Goal: Task Accomplishment & Management: Manage account settings

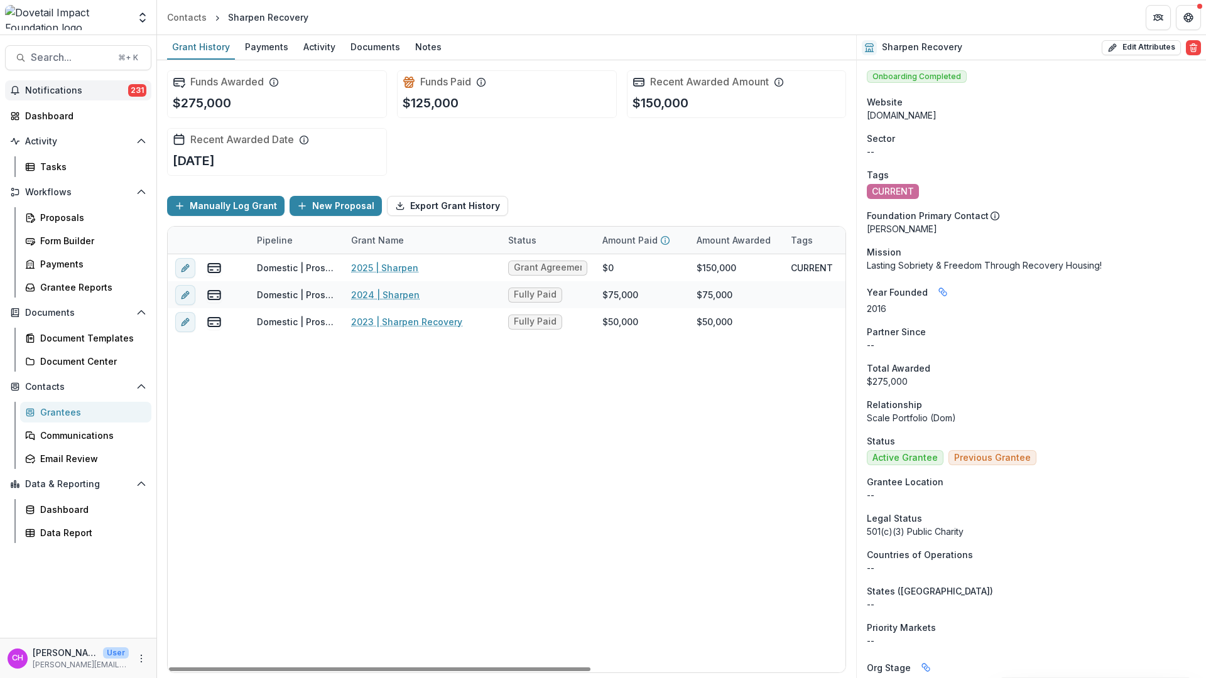
click at [104, 89] on span "Notifications" at bounding box center [76, 90] width 103 height 11
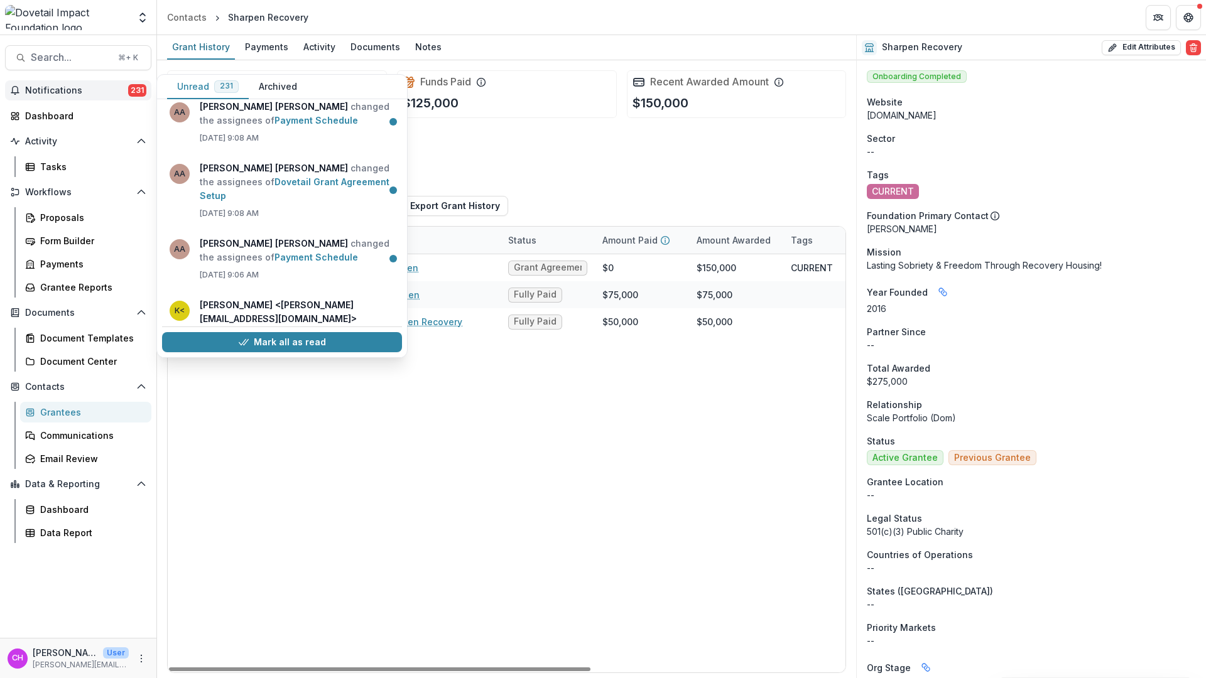
scroll to position [2154, 0]
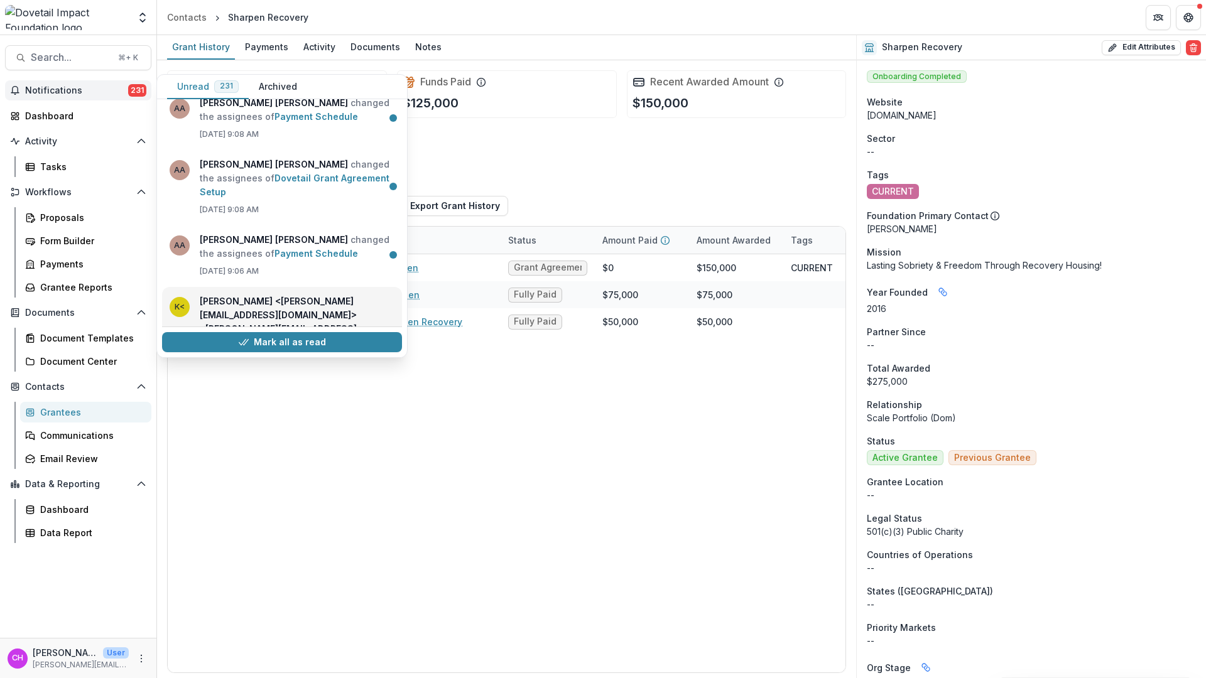
click at [333, 351] on link "Sign your Grant Agreement #1" at bounding box center [266, 356] width 133 height 11
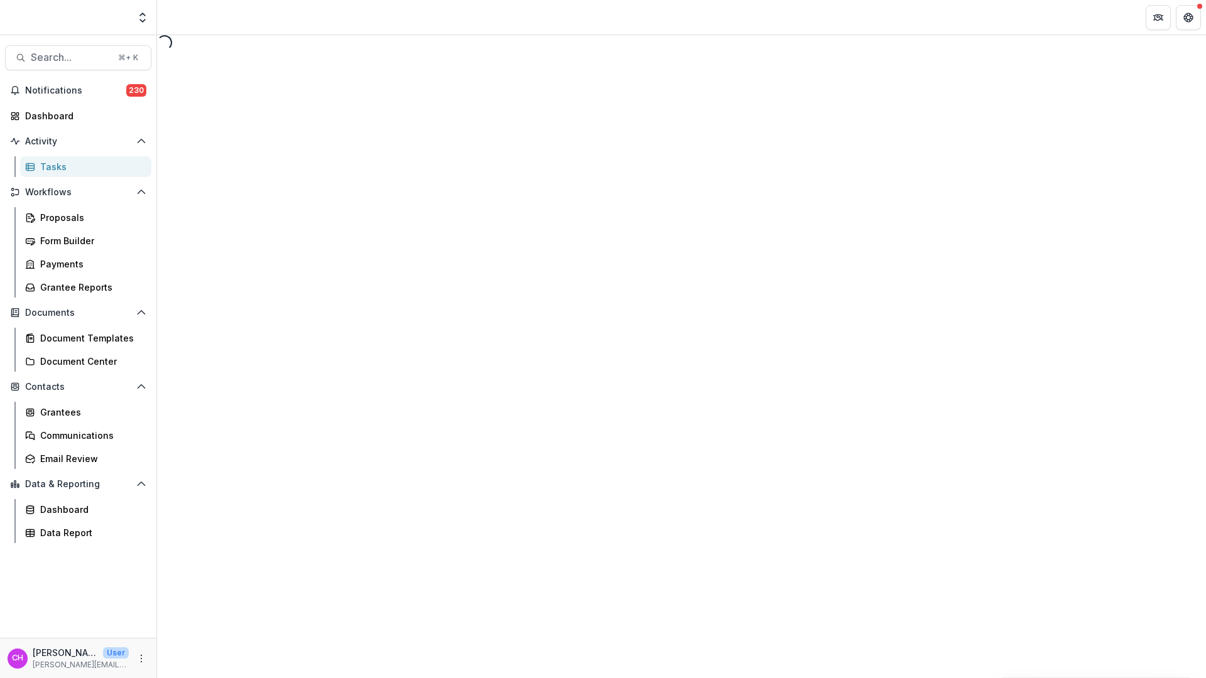
select select "********"
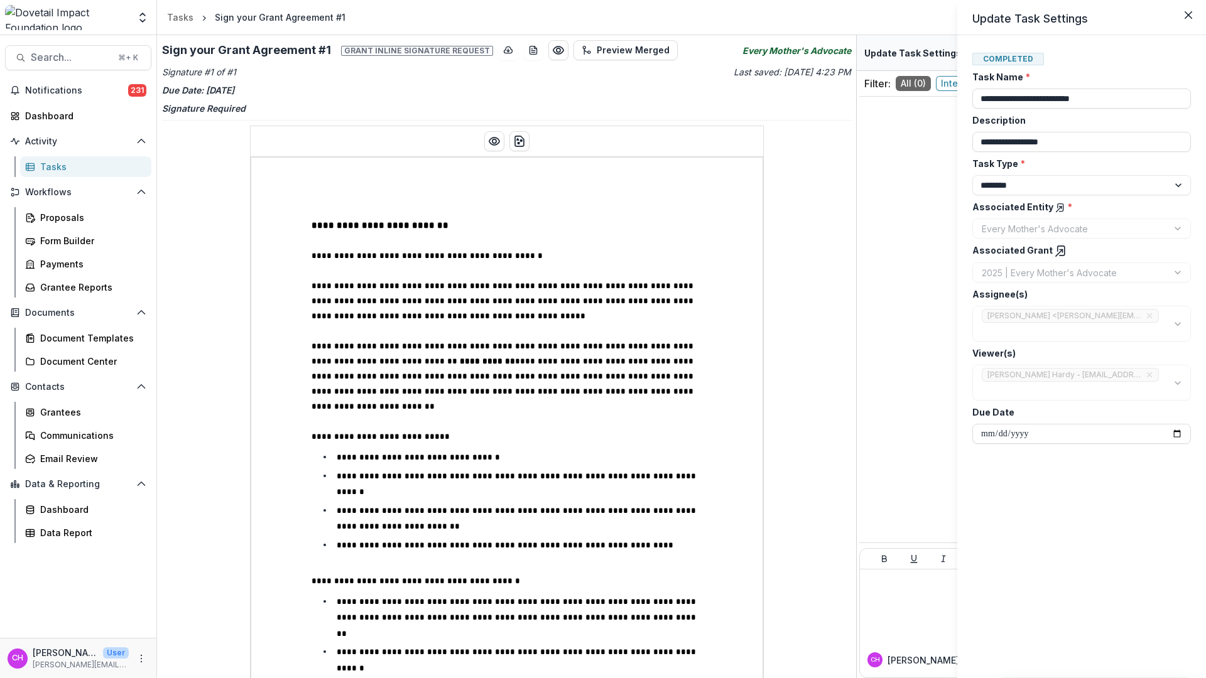
click at [866, 274] on div "**********" at bounding box center [603, 339] width 1206 height 678
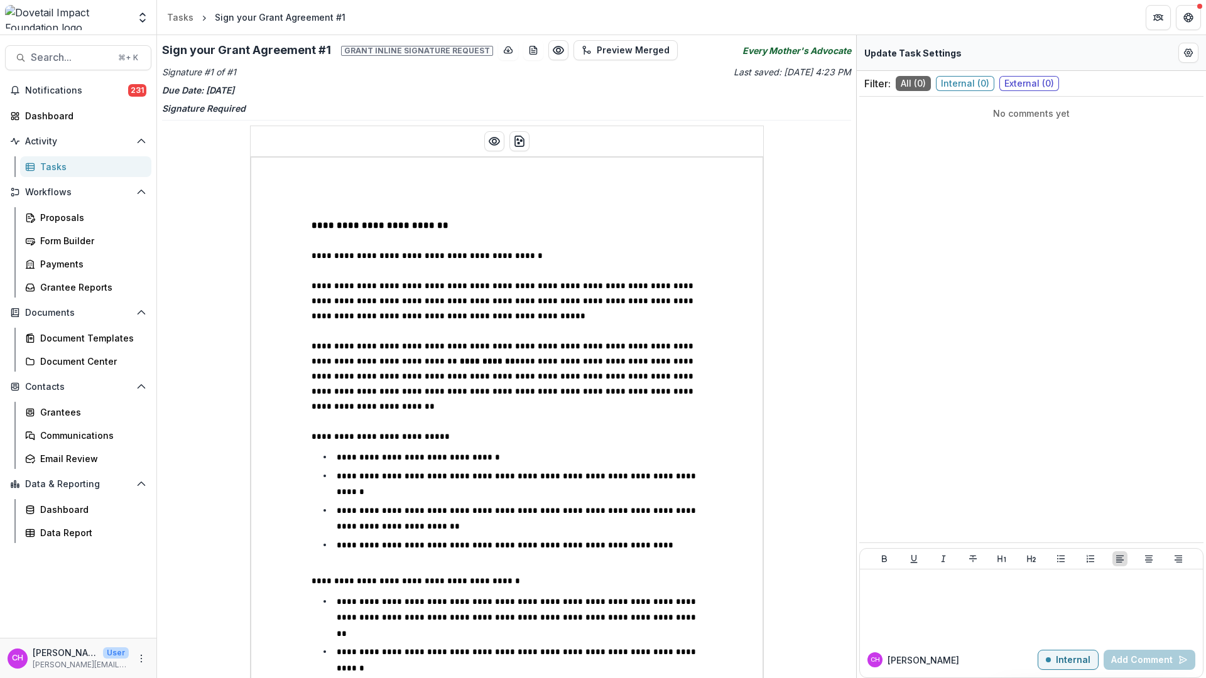
drag, startPoint x: 857, startPoint y: 247, endPoint x: 858, endPoint y: 275, distance: 28.3
click at [858, 277] on div "Filter: All ( 0 ) Internal ( 0 ) External ( 0 ) No comments yet CH Courtney E I…" at bounding box center [1030, 392] width 349 height 643
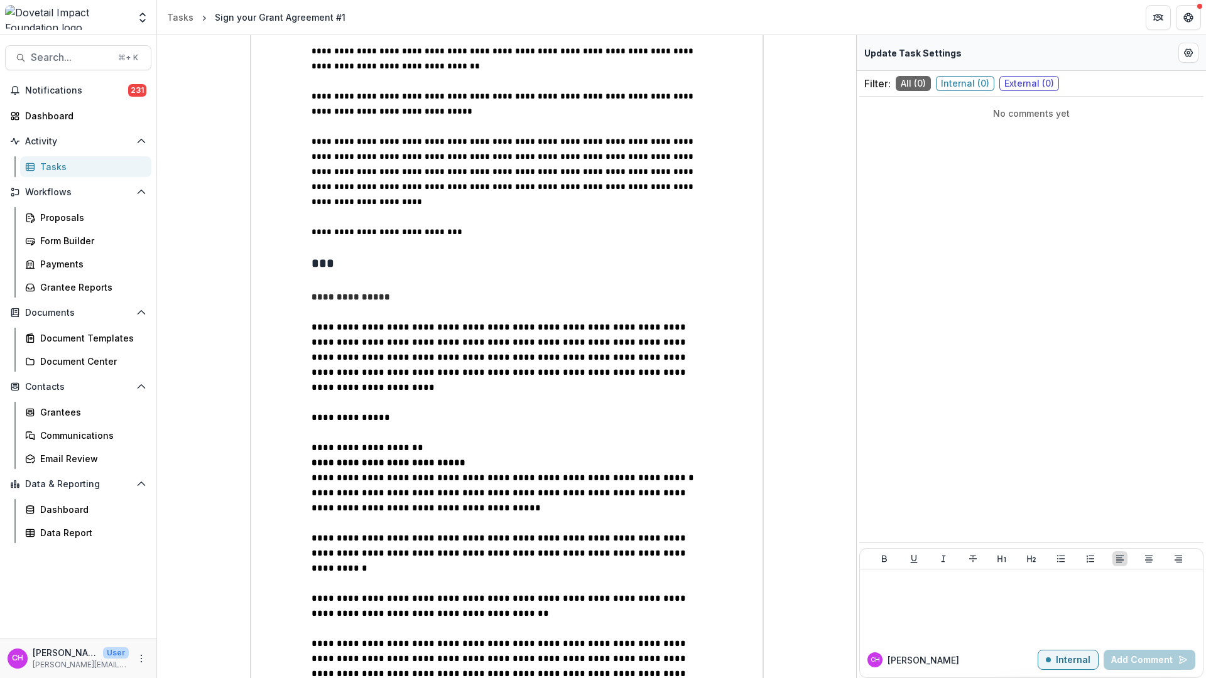
scroll to position [1111, 0]
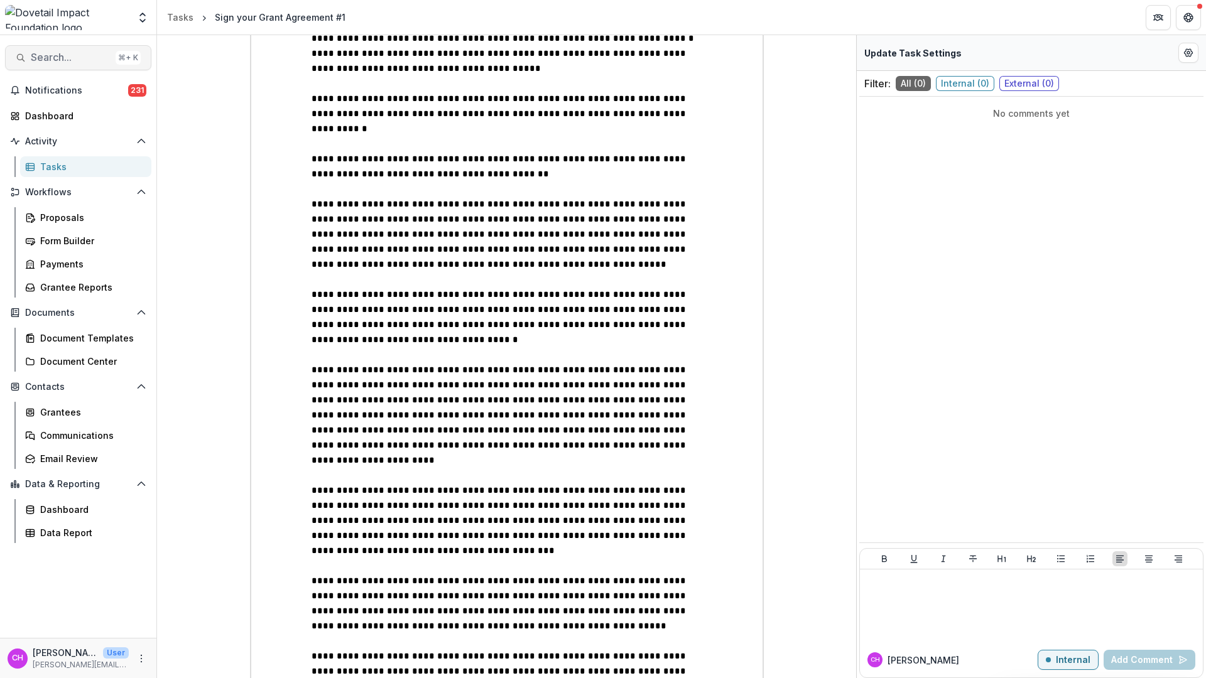
click at [80, 57] on span "Search..." at bounding box center [71, 57] width 80 height 12
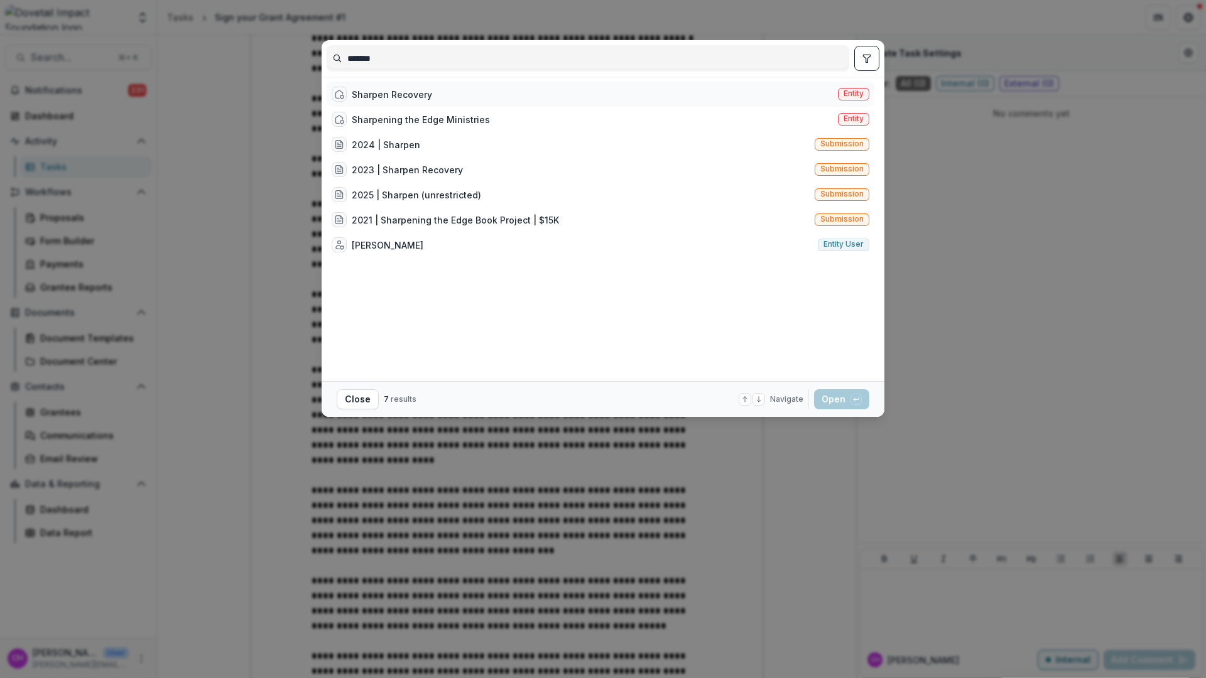
type input "*******"
click at [567, 101] on div "Sharpen Recovery Entity" at bounding box center [601, 94] width 548 height 25
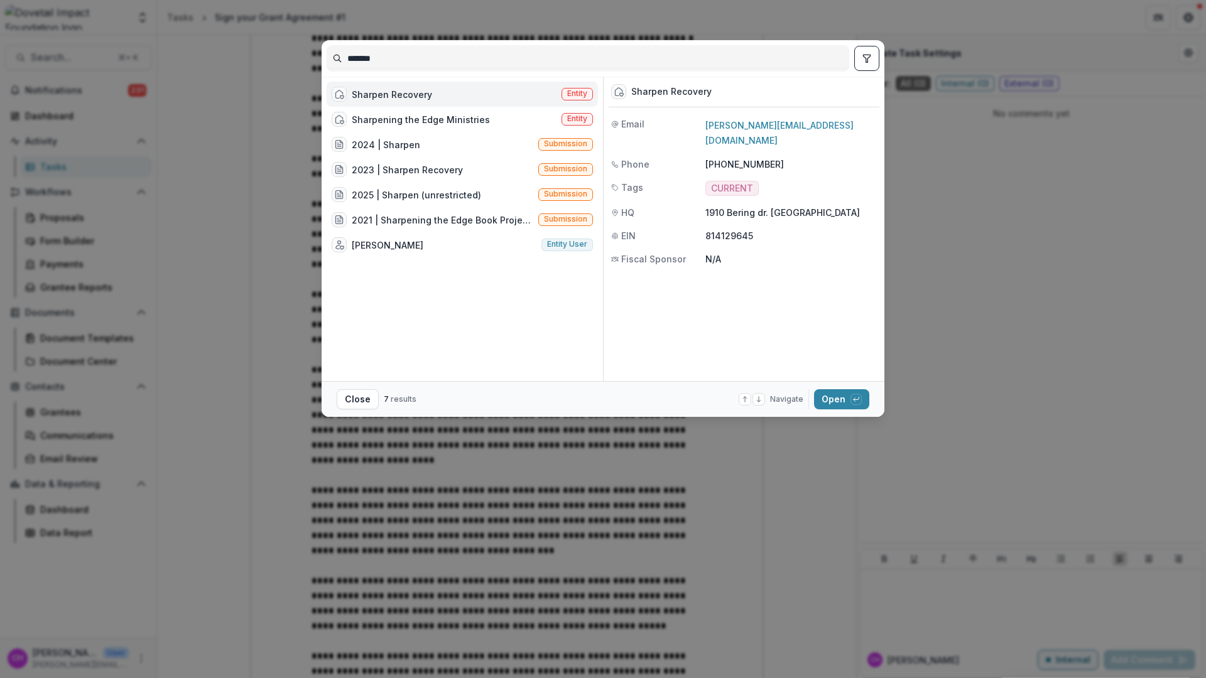
click at [502, 89] on div "Sharpen Recovery Entity" at bounding box center [462, 94] width 271 height 25
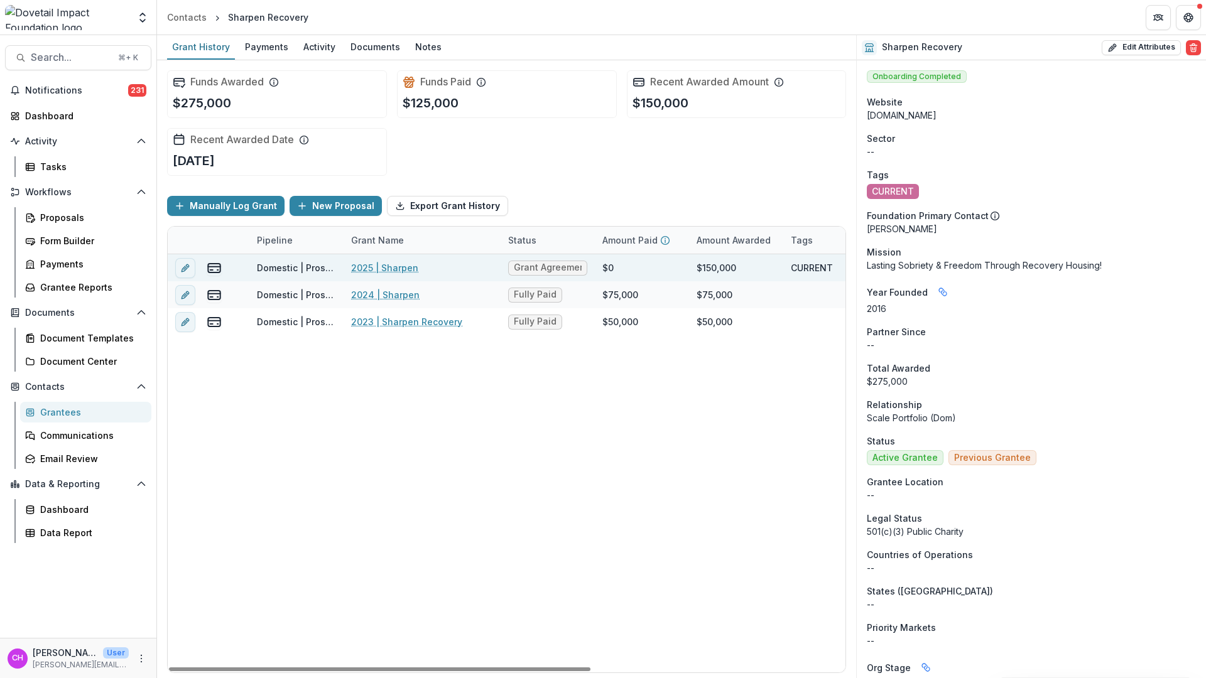
click at [393, 265] on link "2025 | Sharpen" at bounding box center [384, 267] width 67 height 13
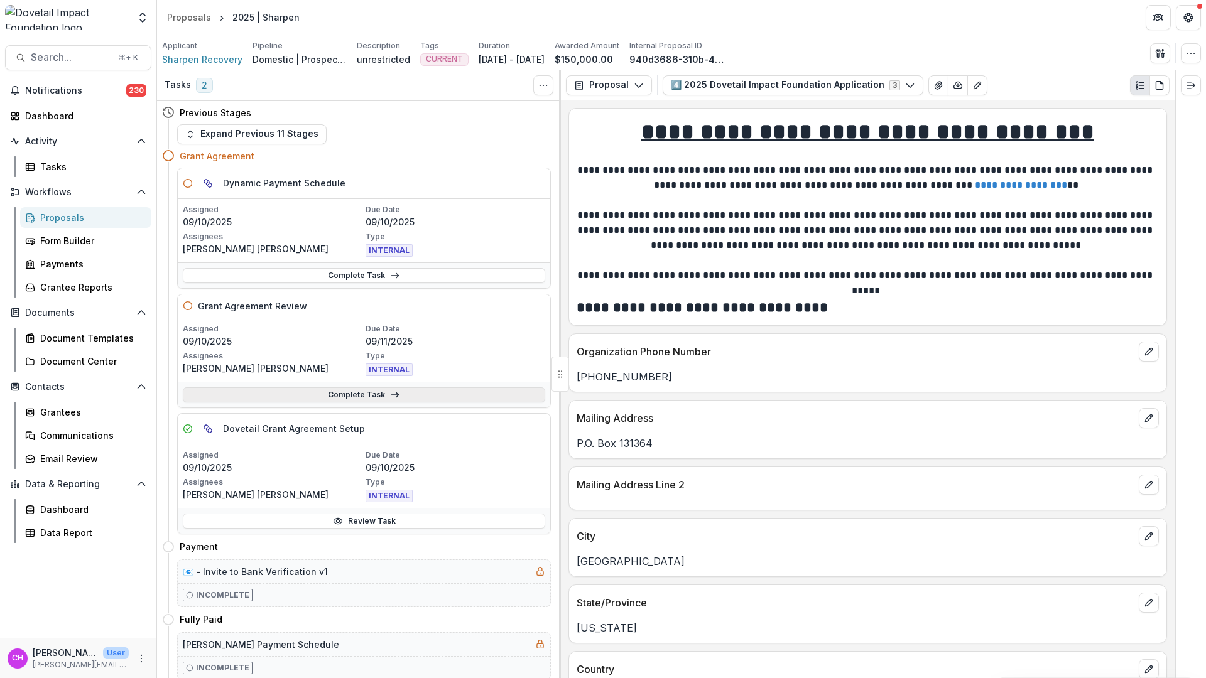
click at [374, 395] on link "Complete Task" at bounding box center [364, 394] width 362 height 15
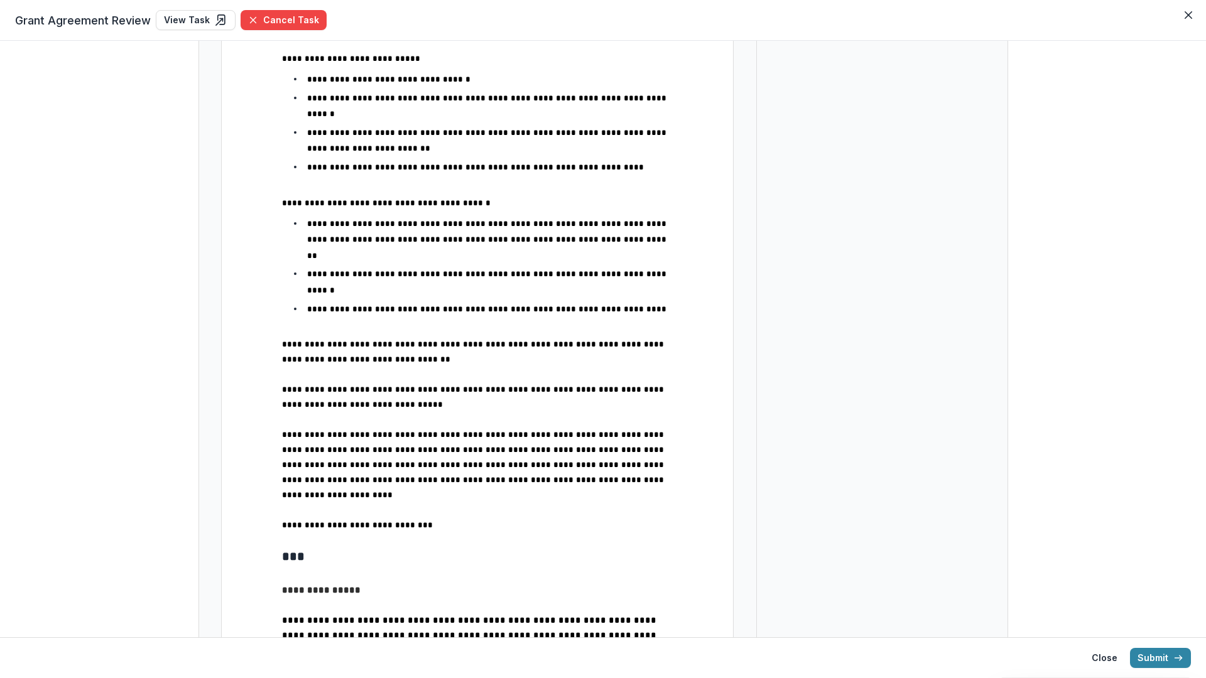
scroll to position [98, 0]
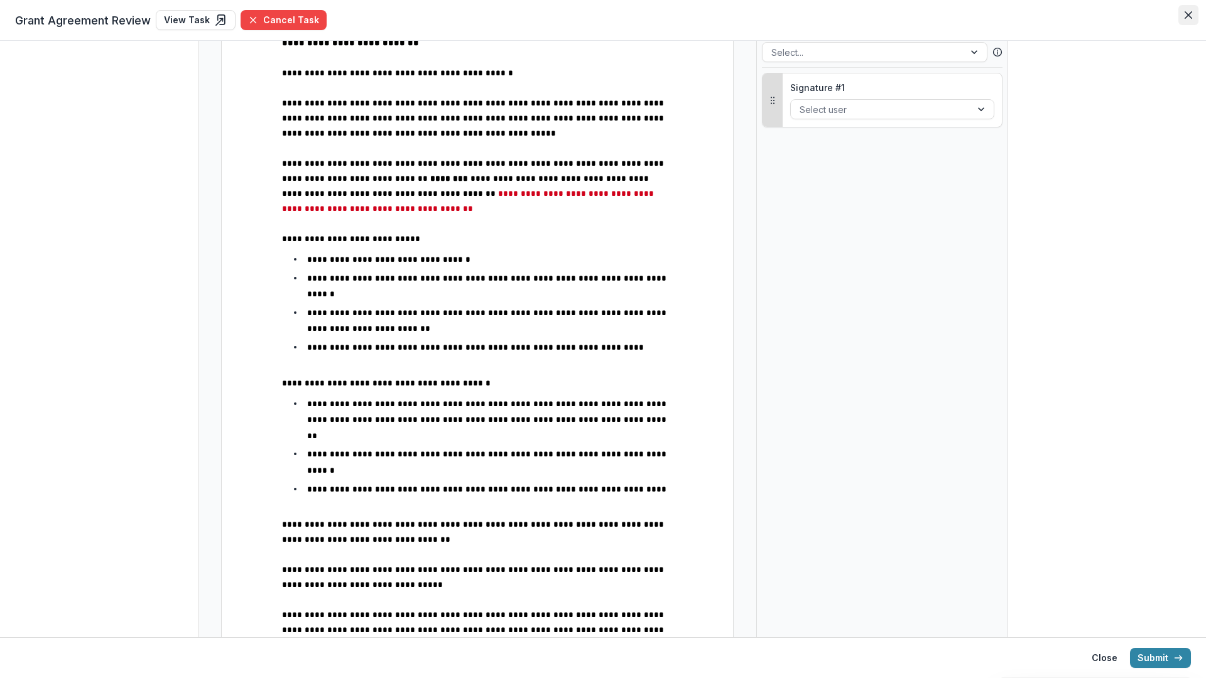
click at [1186, 16] on icon "Close" at bounding box center [1188, 15] width 8 height 8
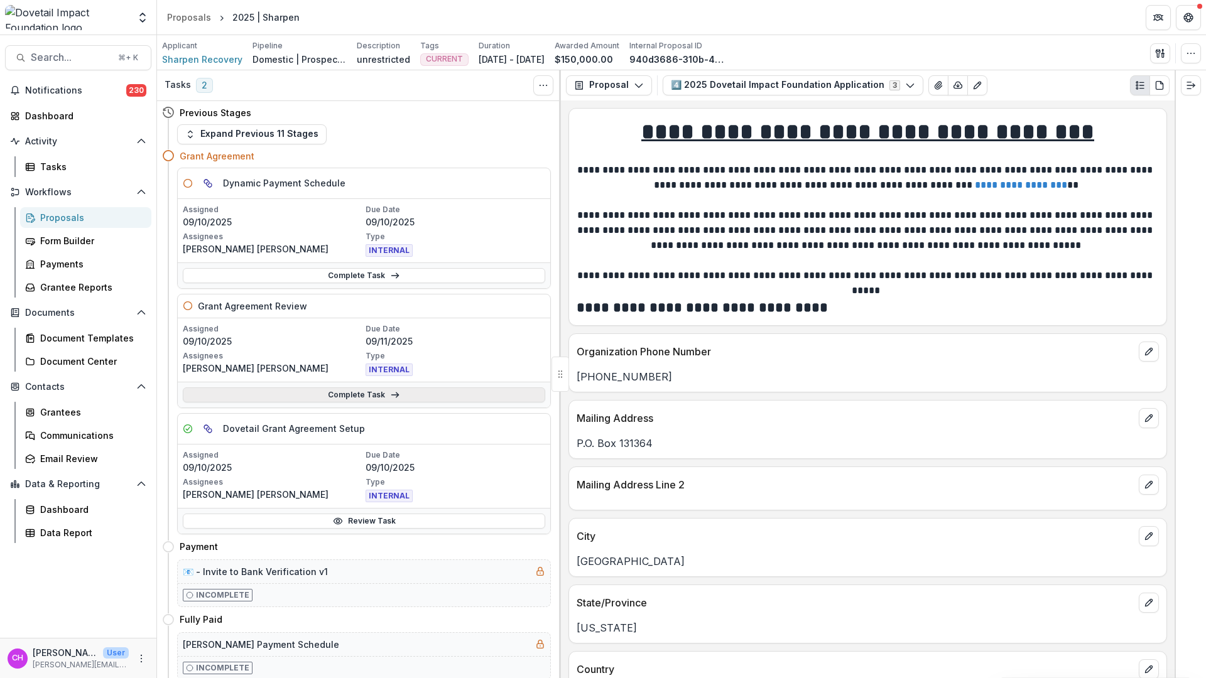
click at [461, 401] on link "Complete Task" at bounding box center [364, 394] width 362 height 15
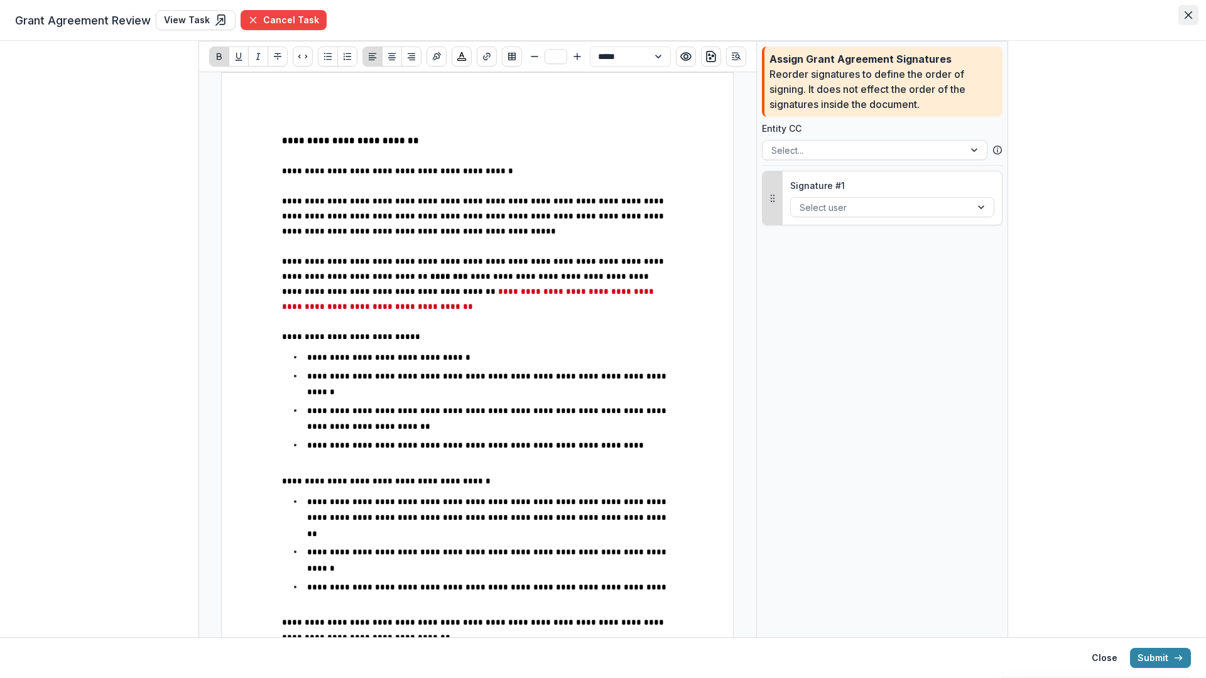
click at [1186, 17] on icon "Close" at bounding box center [1188, 15] width 8 height 8
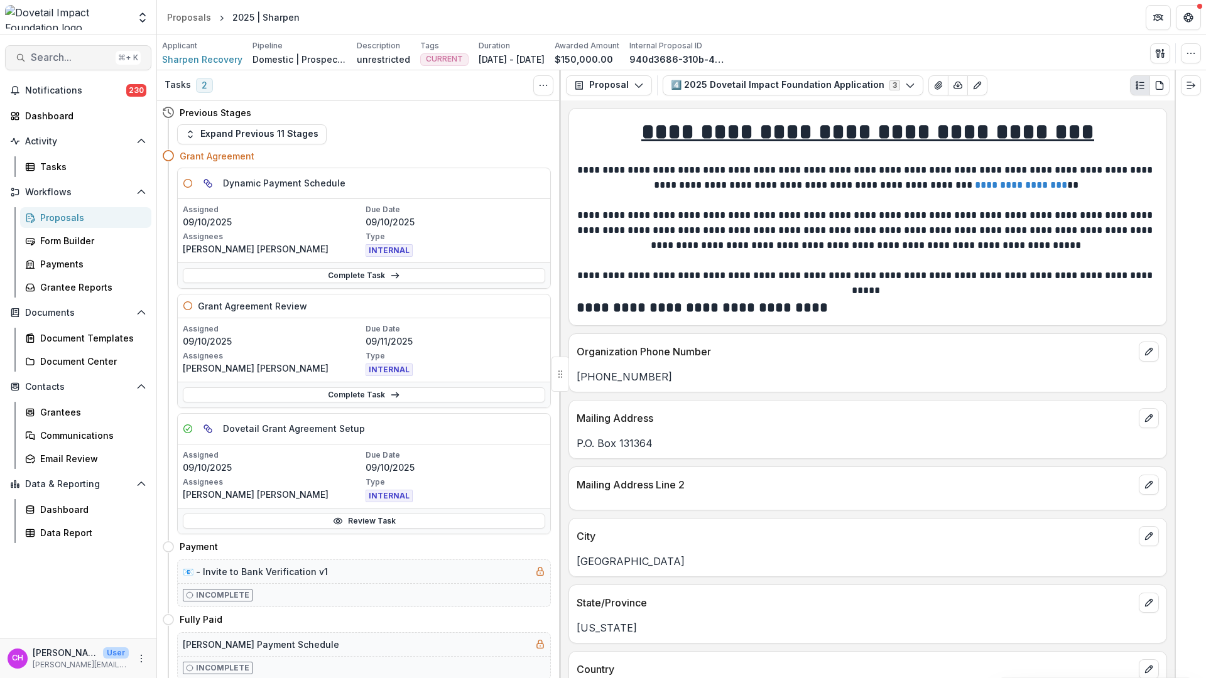
click at [40, 55] on span "Search..." at bounding box center [71, 57] width 80 height 12
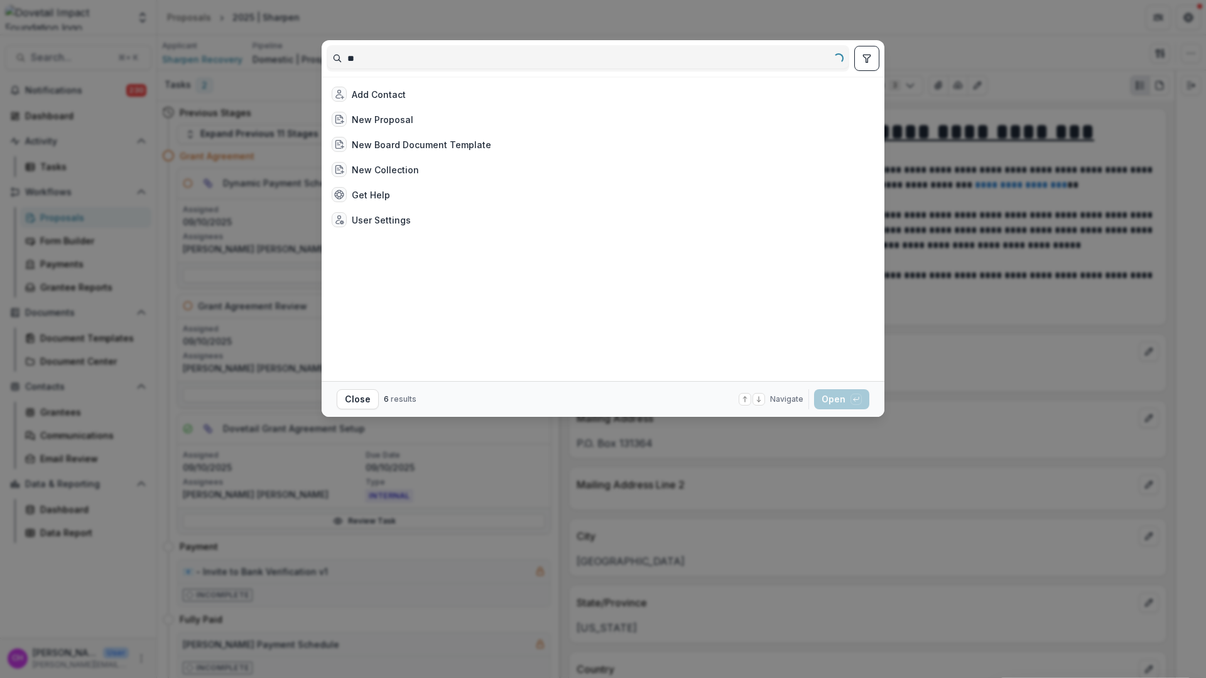
type input "*"
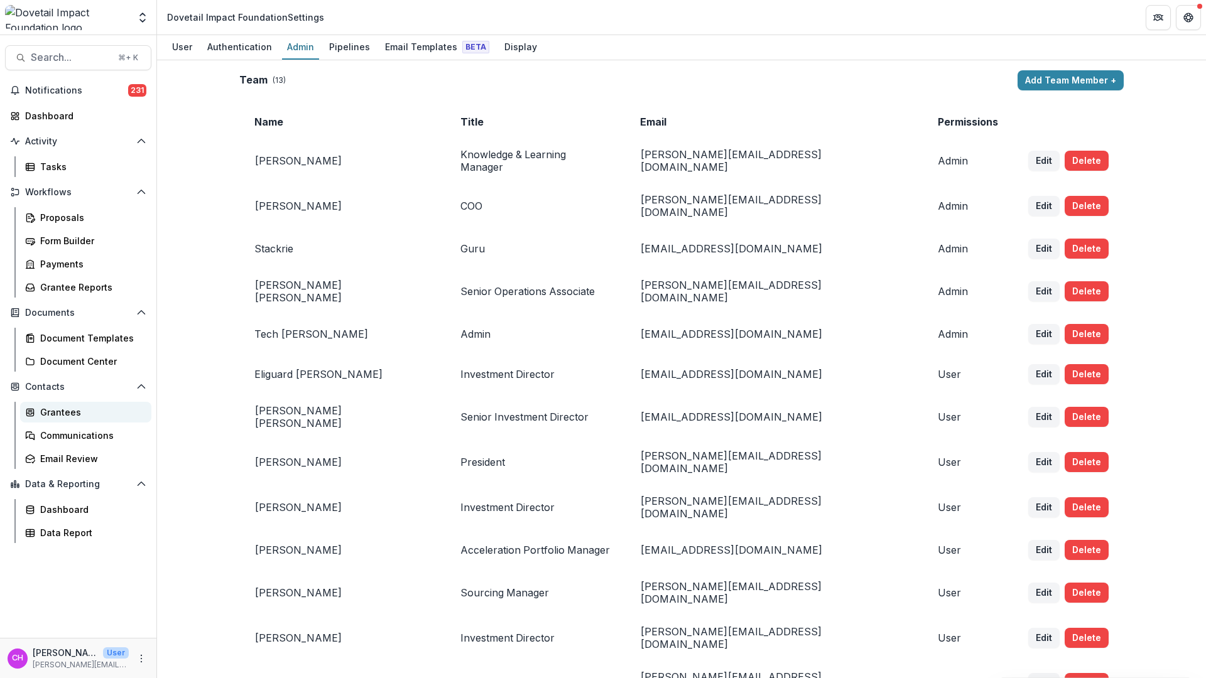
click at [82, 406] on div "Grantees" at bounding box center [90, 412] width 101 height 13
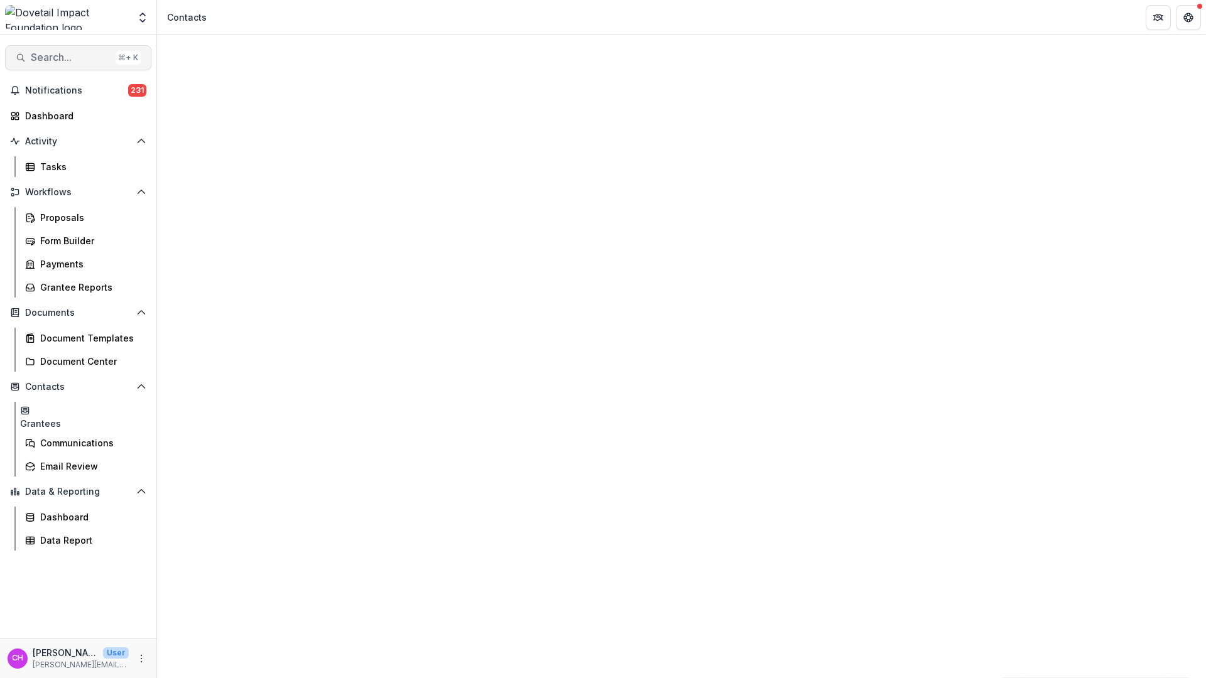
click at [70, 61] on span "Search..." at bounding box center [71, 57] width 80 height 12
type input "********"
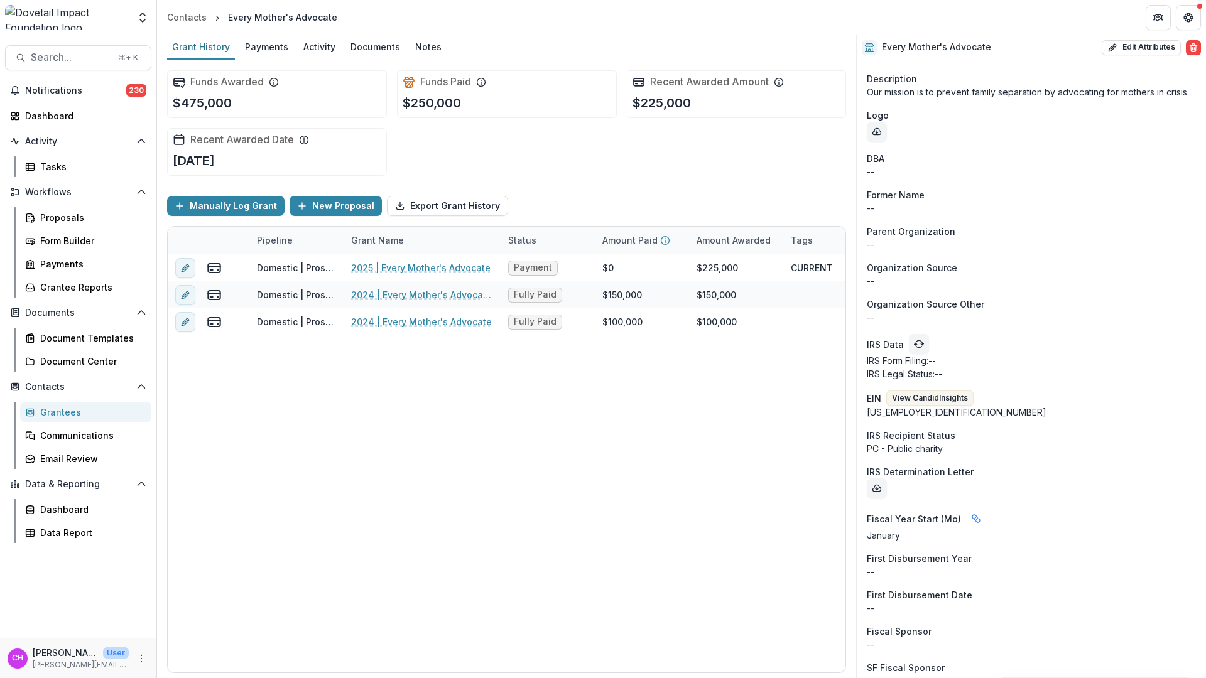
scroll to position [754, 0]
drag, startPoint x: 931, startPoint y: 413, endPoint x: 876, endPoint y: 414, distance: 54.7
click at [865, 414] on div "Onboarding Completed Website [DOMAIN_NAME] Sector -- Tags CURRENT Foundation Pr…" at bounding box center [1030, 175] width 349 height 1736
copy div "[US_EMPLOYER_IDENTIFICATION_NUMBER]"
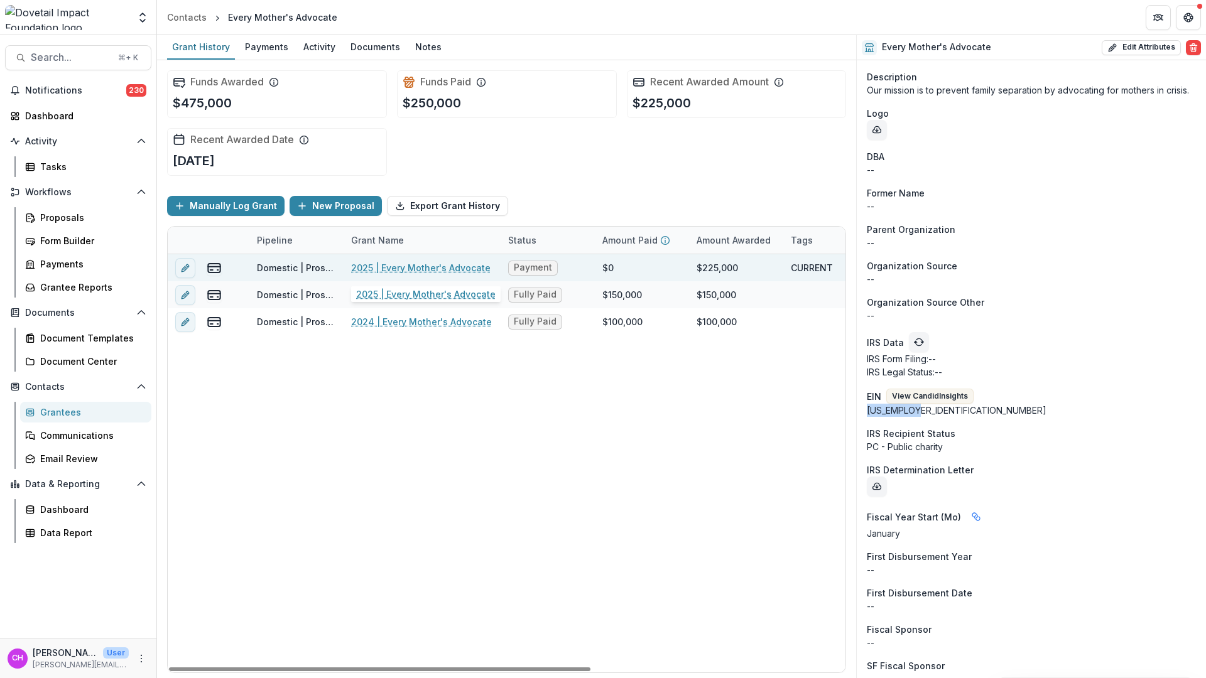
click at [406, 269] on link "2025 | Every Mother's Advocate" at bounding box center [420, 267] width 139 height 13
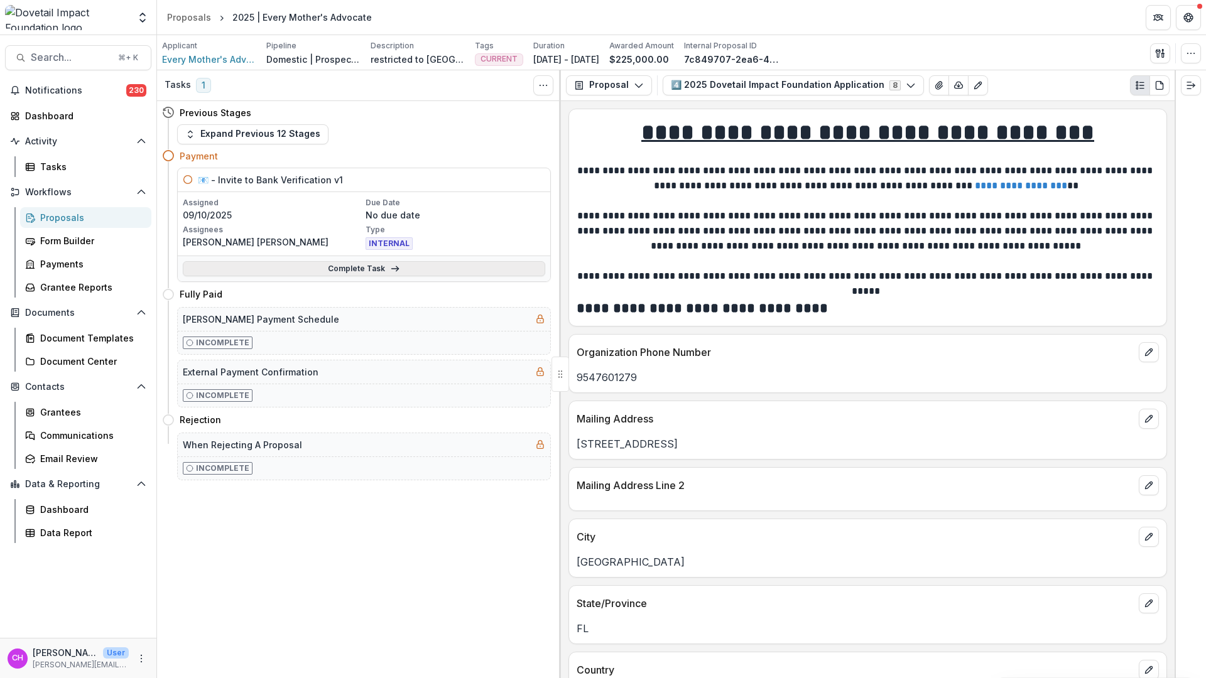
click at [357, 273] on link "Complete Task" at bounding box center [364, 268] width 362 height 15
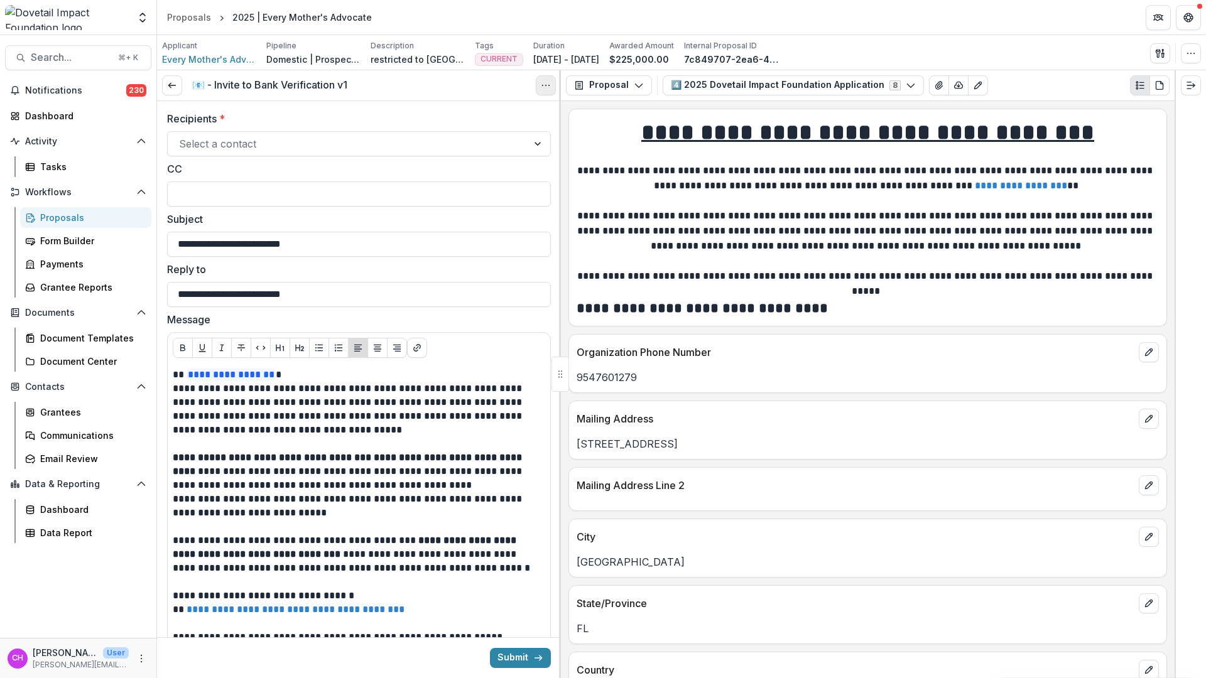
click at [545, 87] on icon "Options" at bounding box center [546, 85] width 10 height 10
click at [515, 139] on button "Cancel Task" at bounding box center [485, 140] width 134 height 21
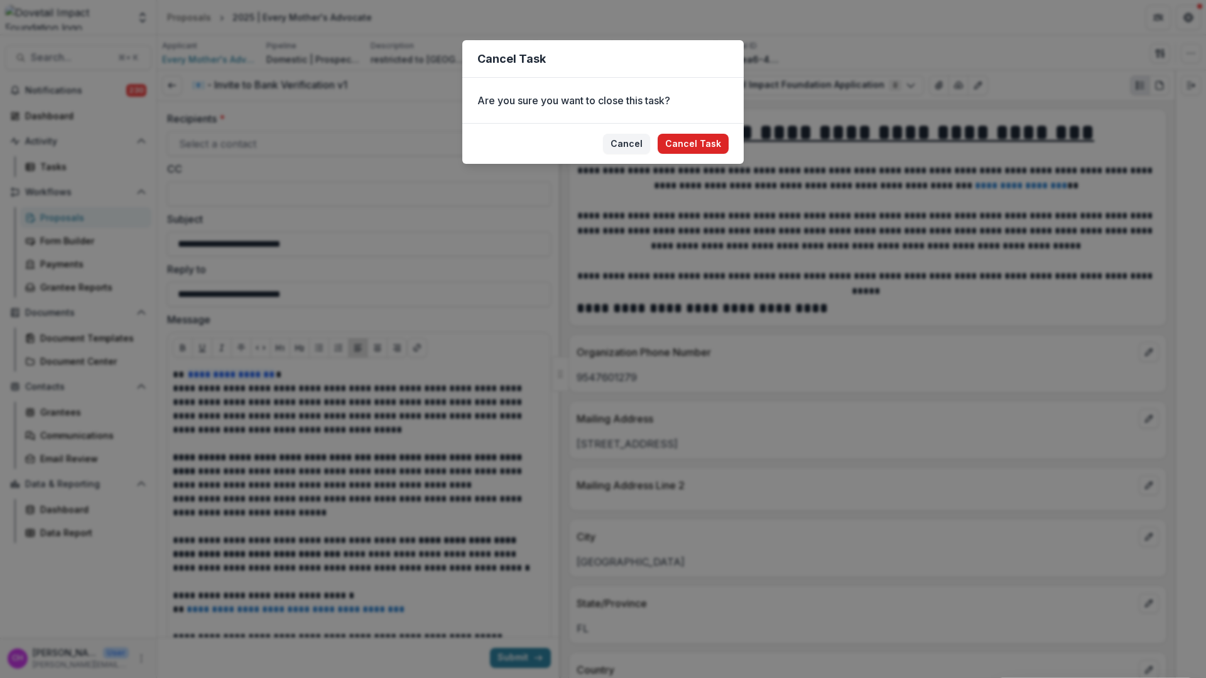
click at [702, 144] on button "Cancel Task" at bounding box center [692, 144] width 71 height 20
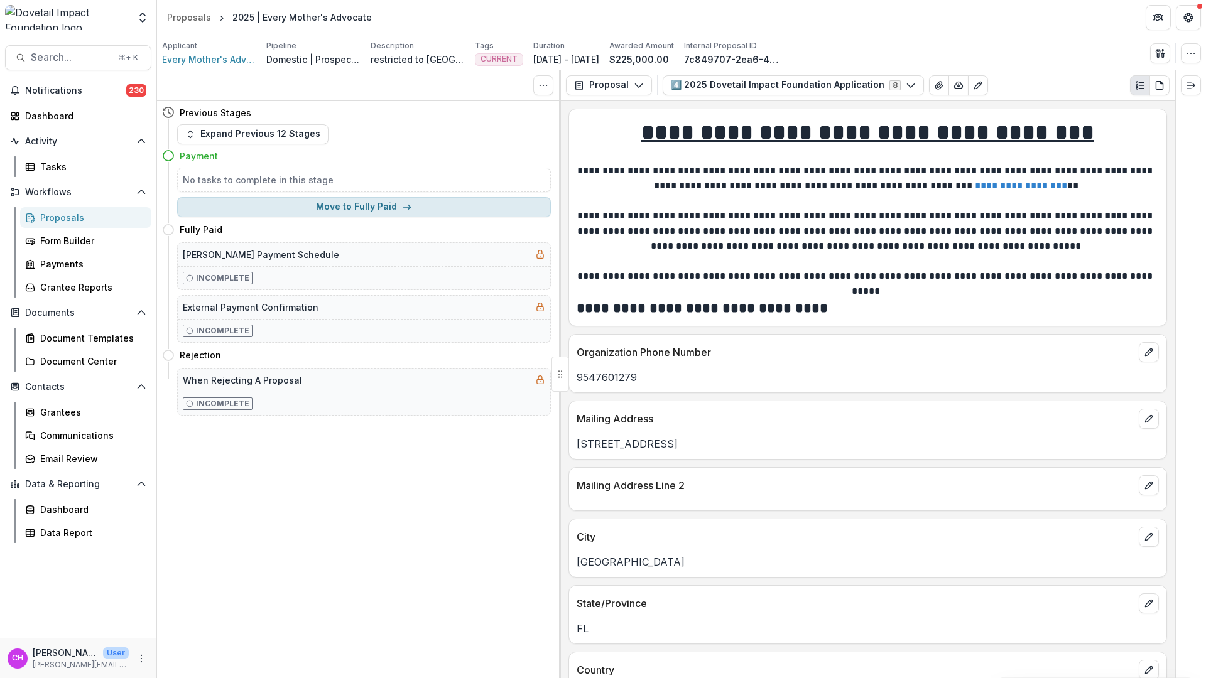
click at [360, 212] on button "Move to Fully Paid" at bounding box center [364, 207] width 374 height 20
select select "**********"
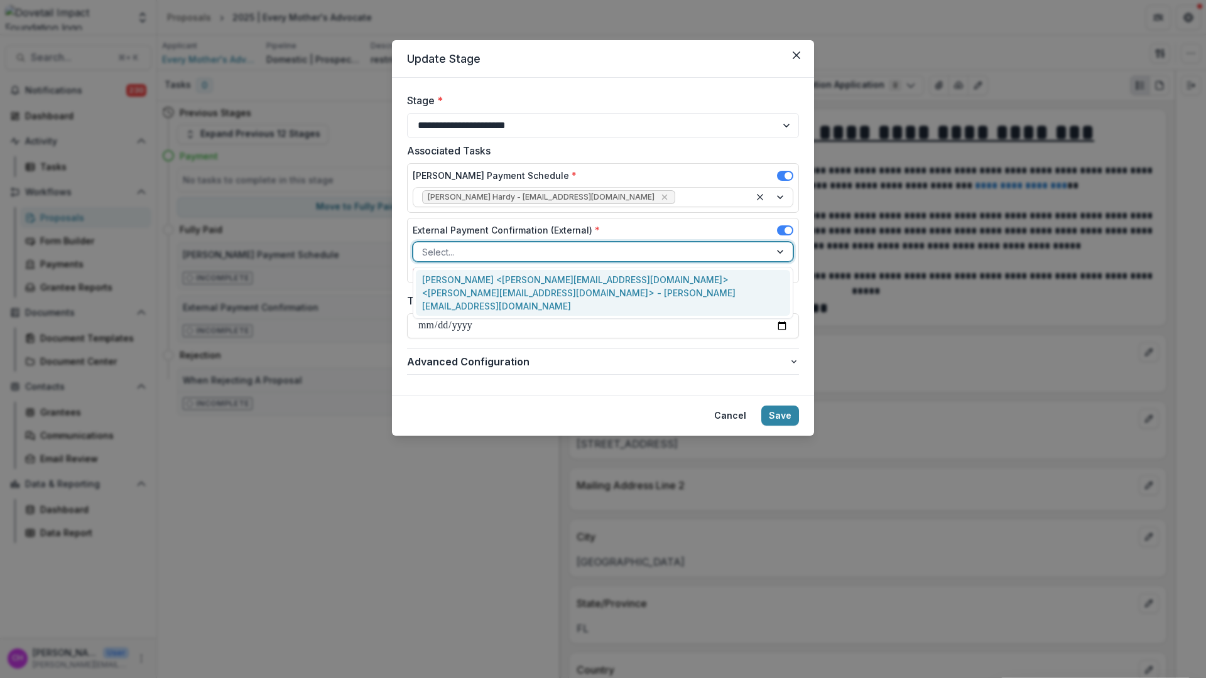
click at [567, 249] on div at bounding box center [591, 252] width 339 height 16
click at [568, 276] on div "[PERSON_NAME] <[PERSON_NAME][EMAIL_ADDRESS][DOMAIN_NAME]> <[PERSON_NAME][EMAIL_…" at bounding box center [603, 293] width 374 height 46
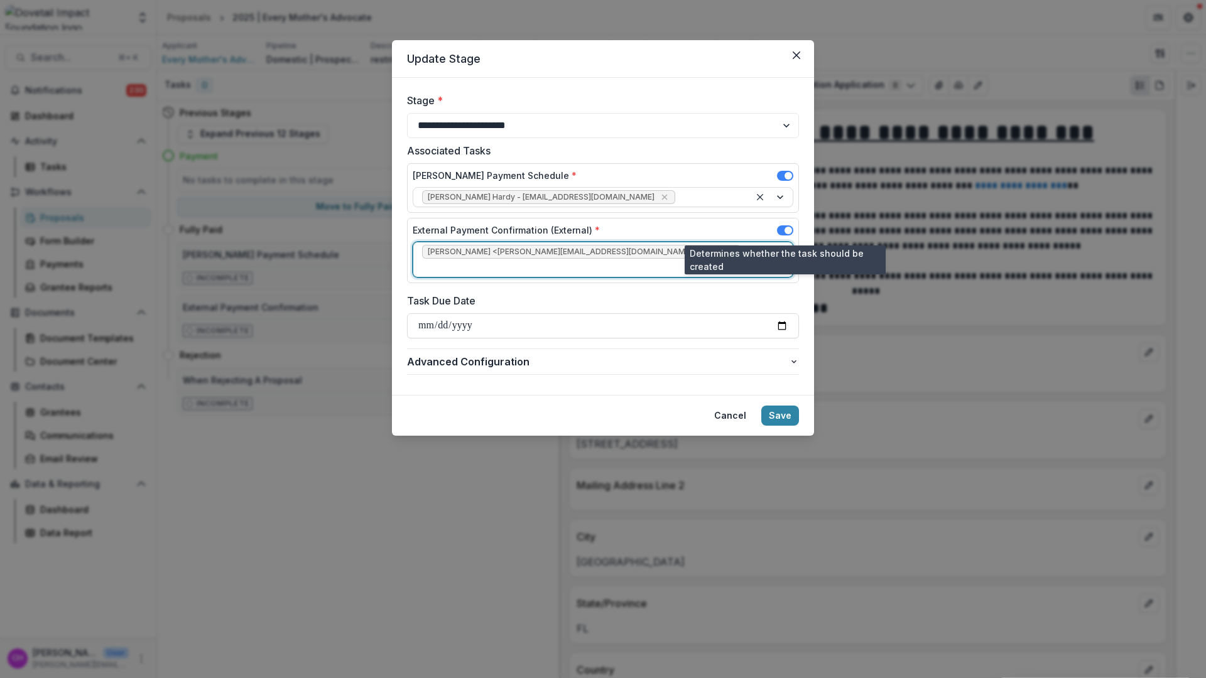
click at [789, 230] on span at bounding box center [788, 231] width 8 height 8
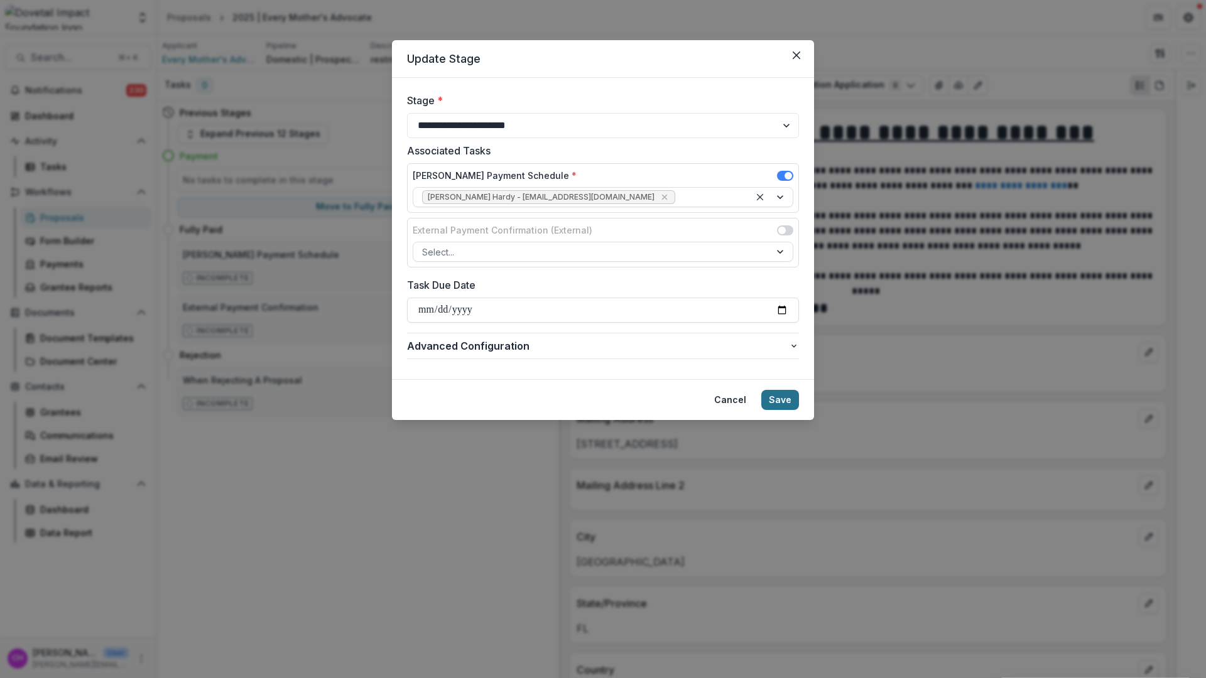
click at [783, 406] on button "Save" at bounding box center [780, 400] width 38 height 20
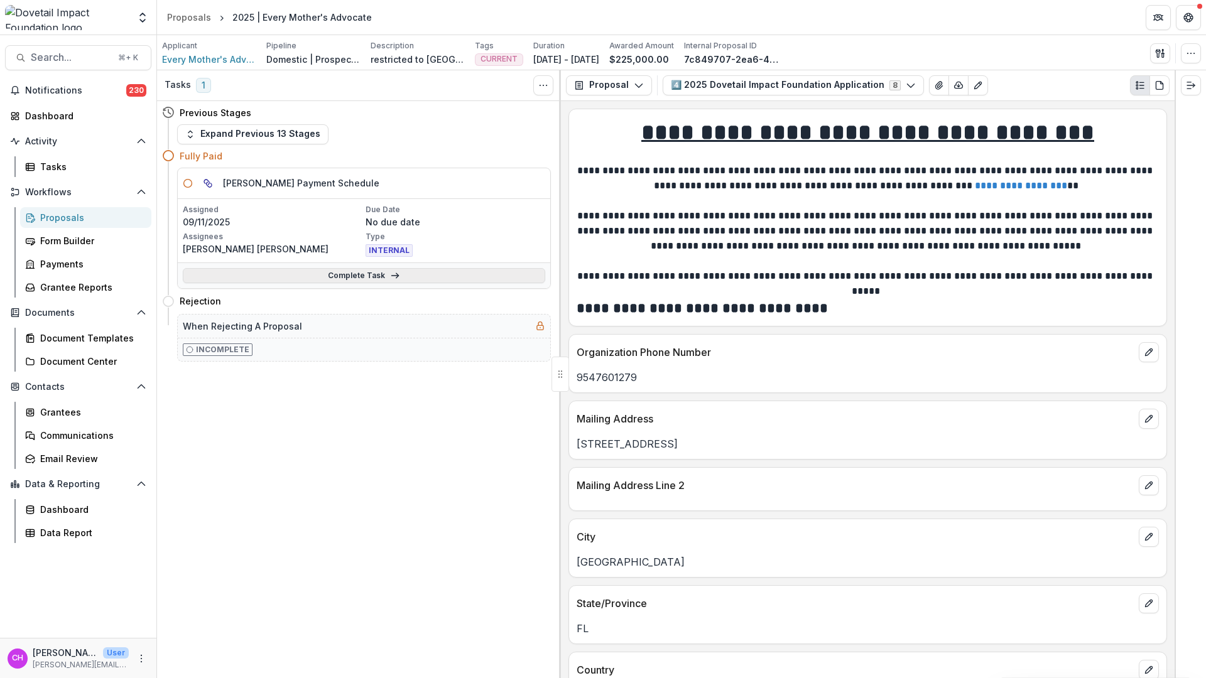
click at [362, 275] on link "Complete Task" at bounding box center [364, 275] width 362 height 15
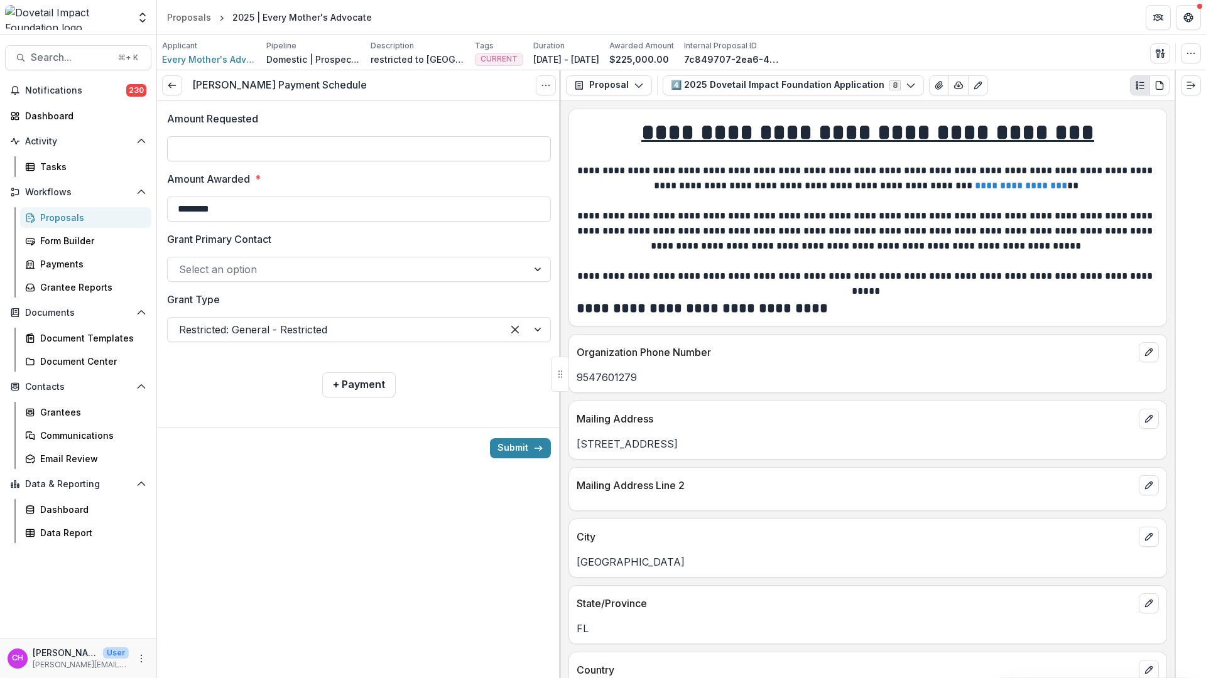
click at [374, 150] on input "Amount Requested" at bounding box center [359, 148] width 384 height 25
type input "**"
click at [298, 326] on div at bounding box center [335, 330] width 312 height 18
click at [166, 75] on link at bounding box center [172, 85] width 20 height 20
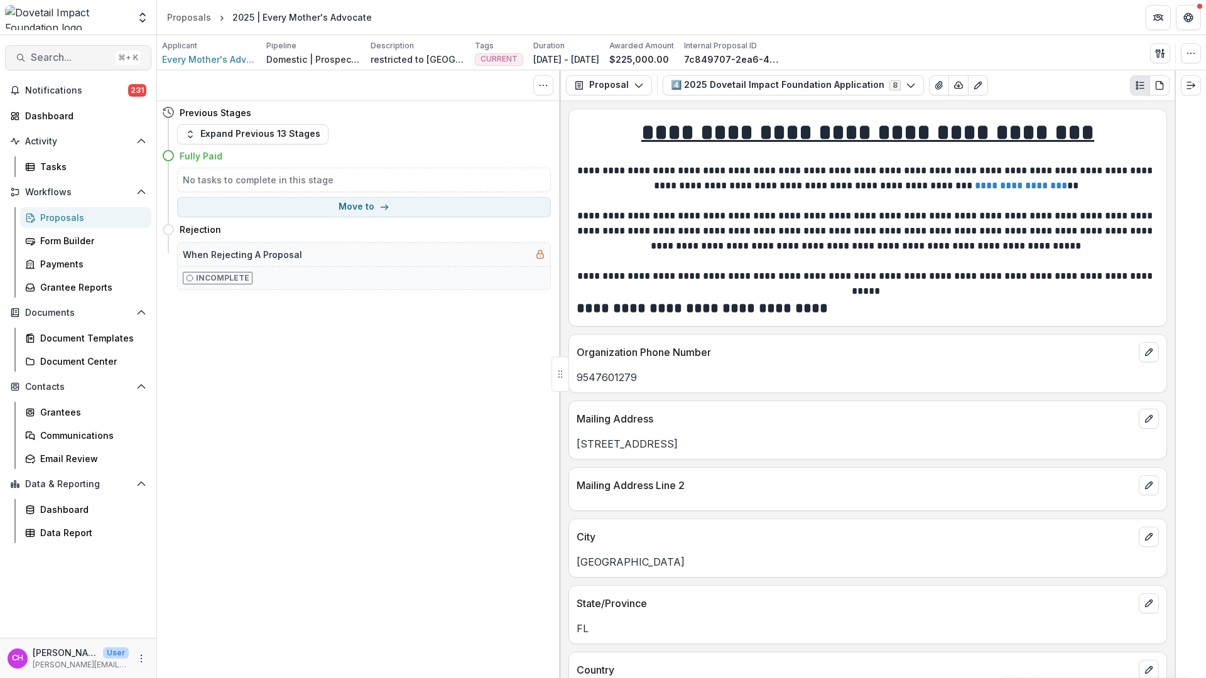
click at [93, 63] on span "Search..." at bounding box center [71, 57] width 80 height 12
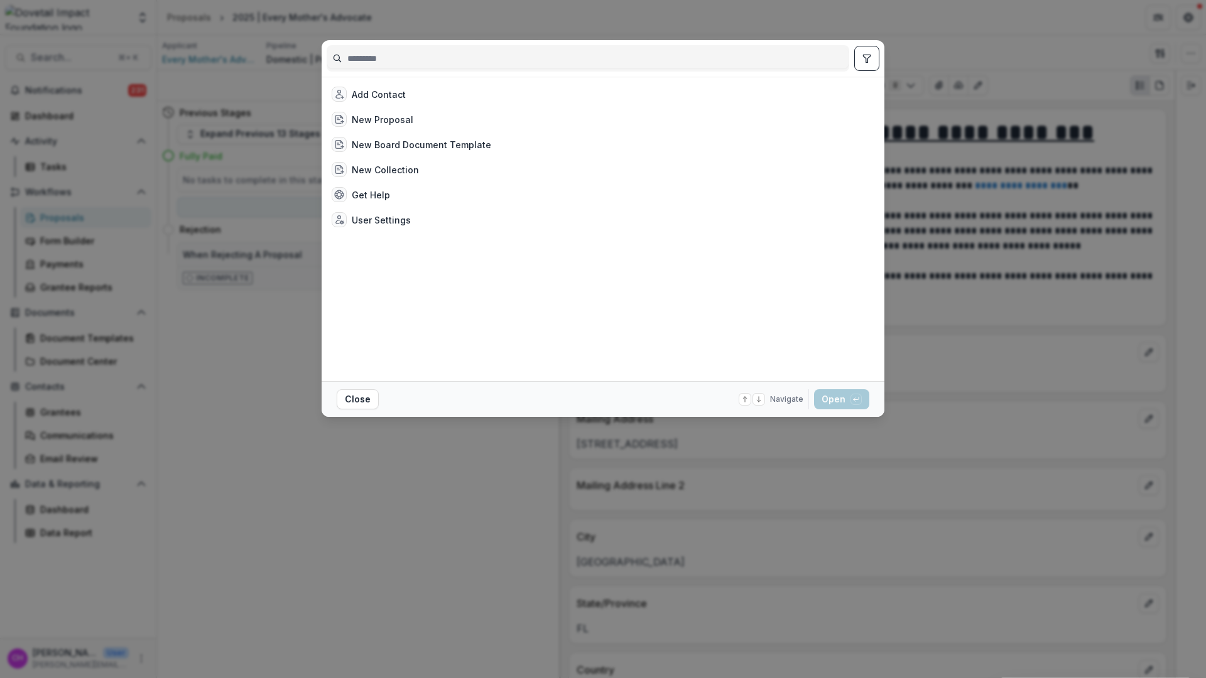
drag, startPoint x: 360, startPoint y: 63, endPoint x: 392, endPoint y: 57, distance: 33.1
click at [360, 63] on input at bounding box center [587, 58] width 521 height 20
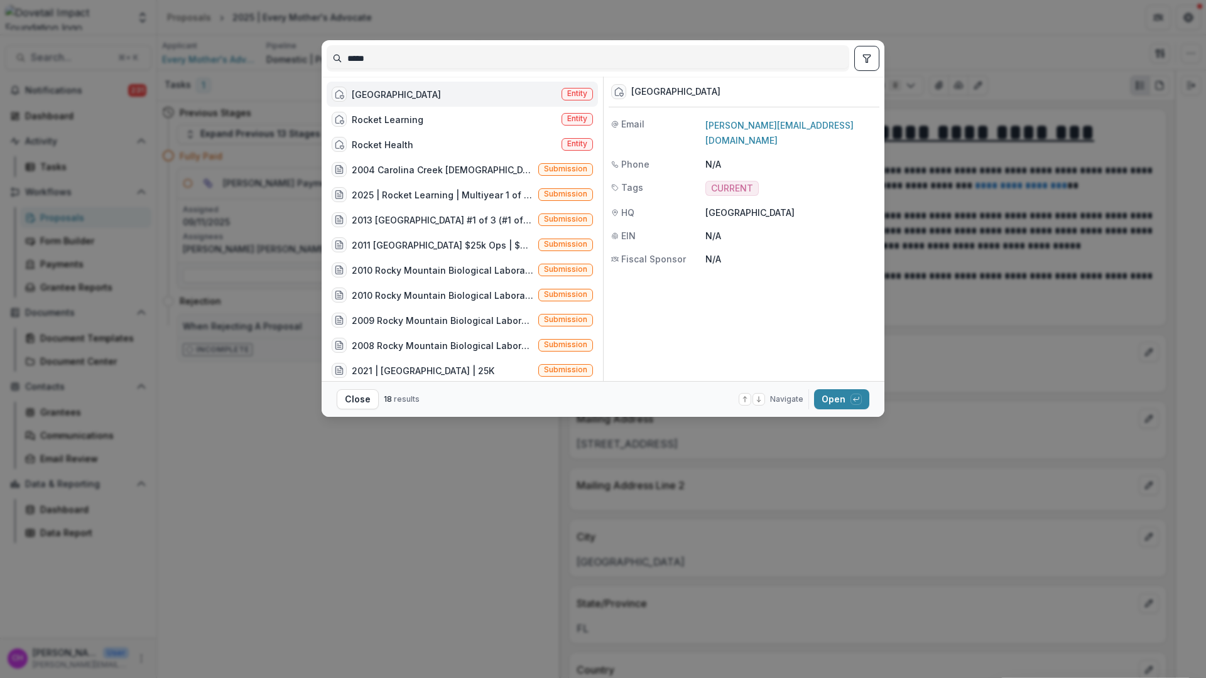
type input "*****"
click at [441, 95] on div "[GEOGRAPHIC_DATA]" at bounding box center [396, 94] width 89 height 13
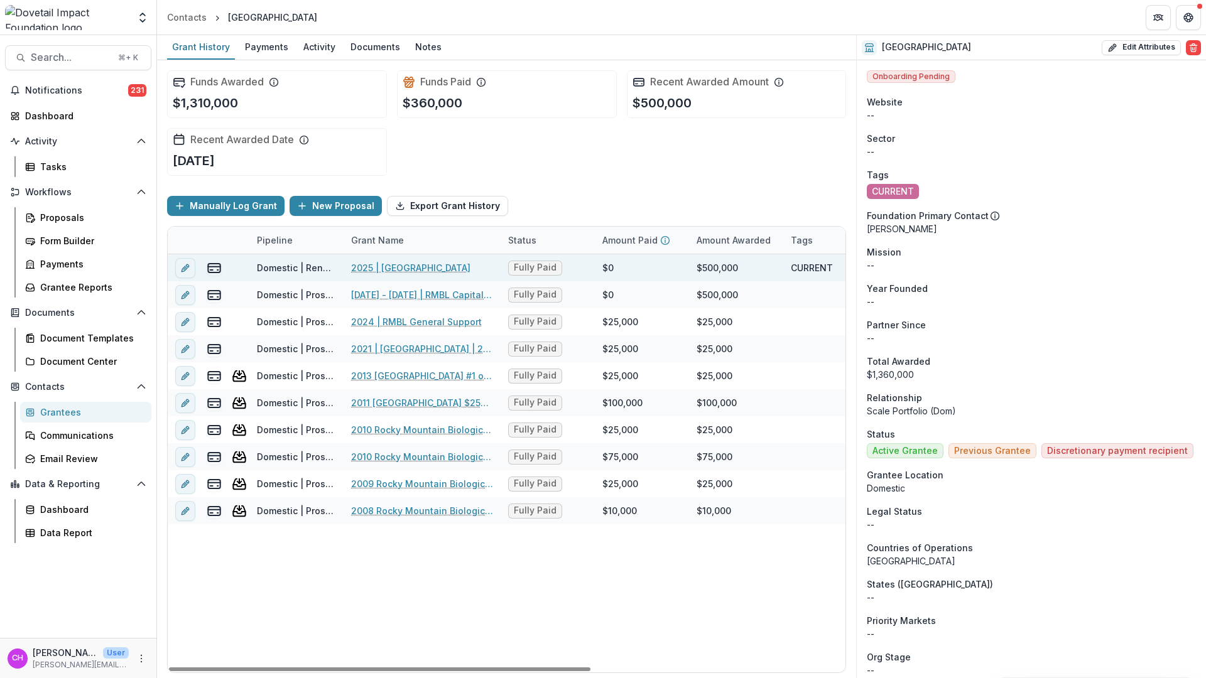
click at [464, 266] on link "2025 | [GEOGRAPHIC_DATA]" at bounding box center [410, 267] width 119 height 13
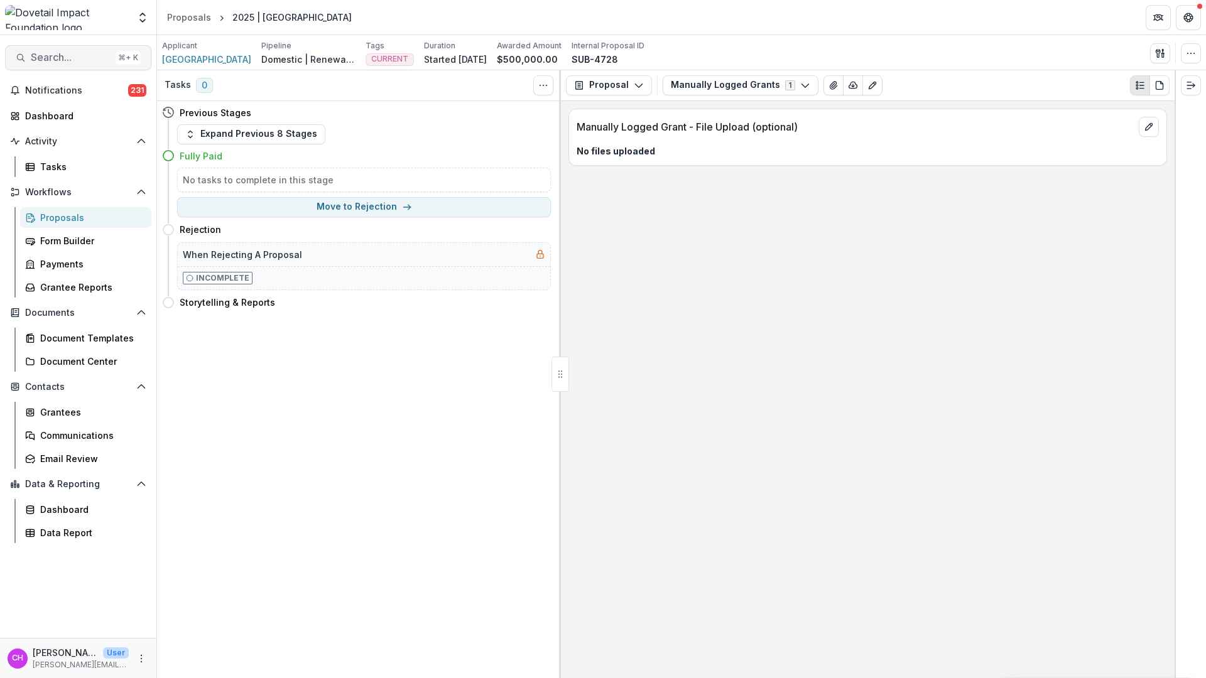
click at [92, 59] on span "Search..." at bounding box center [71, 57] width 80 height 12
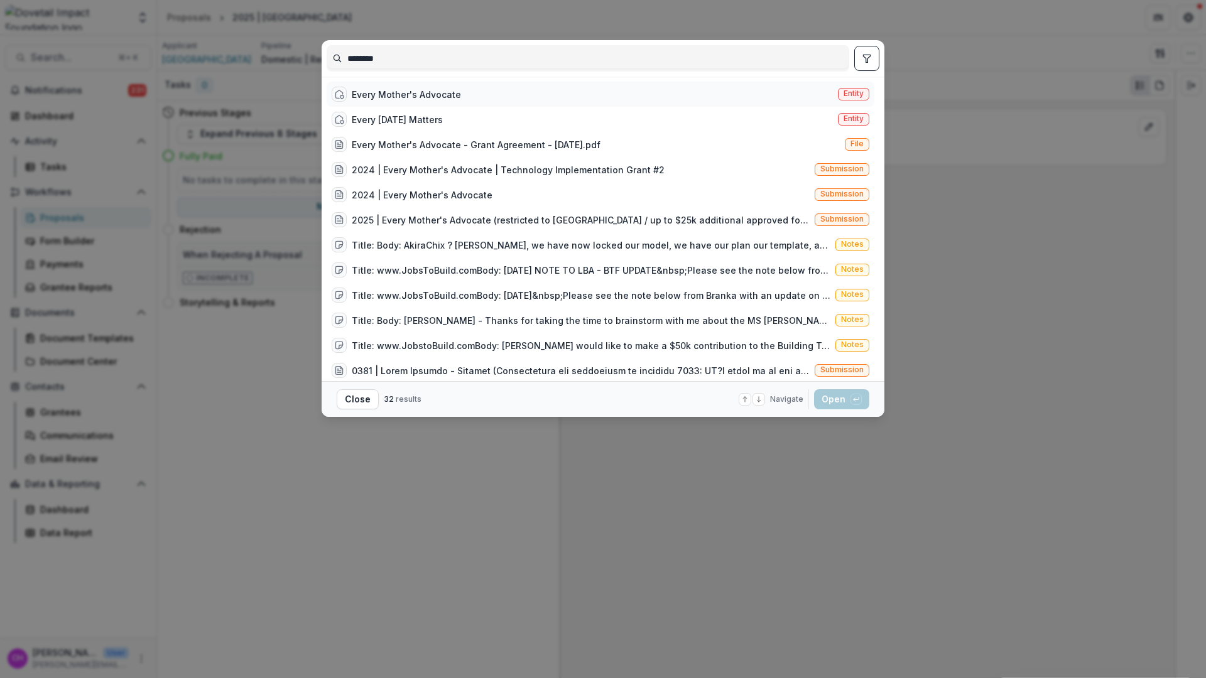
type input "********"
click at [541, 84] on div "Every Mother's Advocate Entity" at bounding box center [601, 94] width 548 height 25
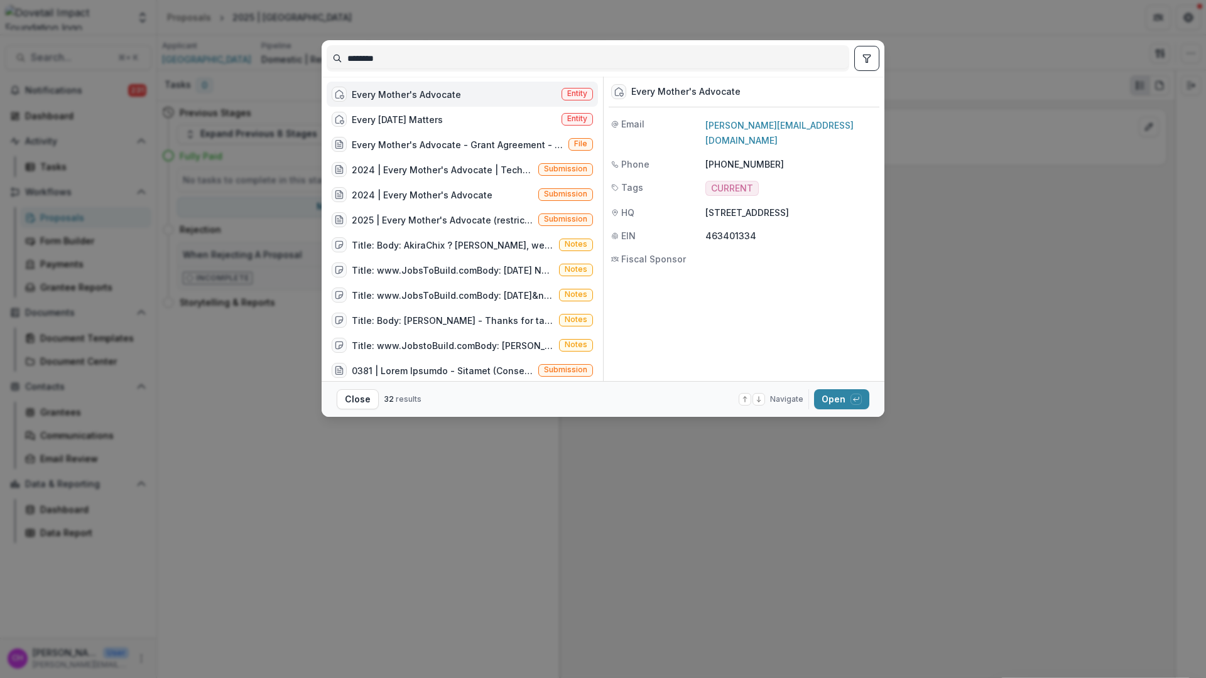
click at [470, 94] on div "Every Mother's Advocate Entity" at bounding box center [462, 94] width 271 height 25
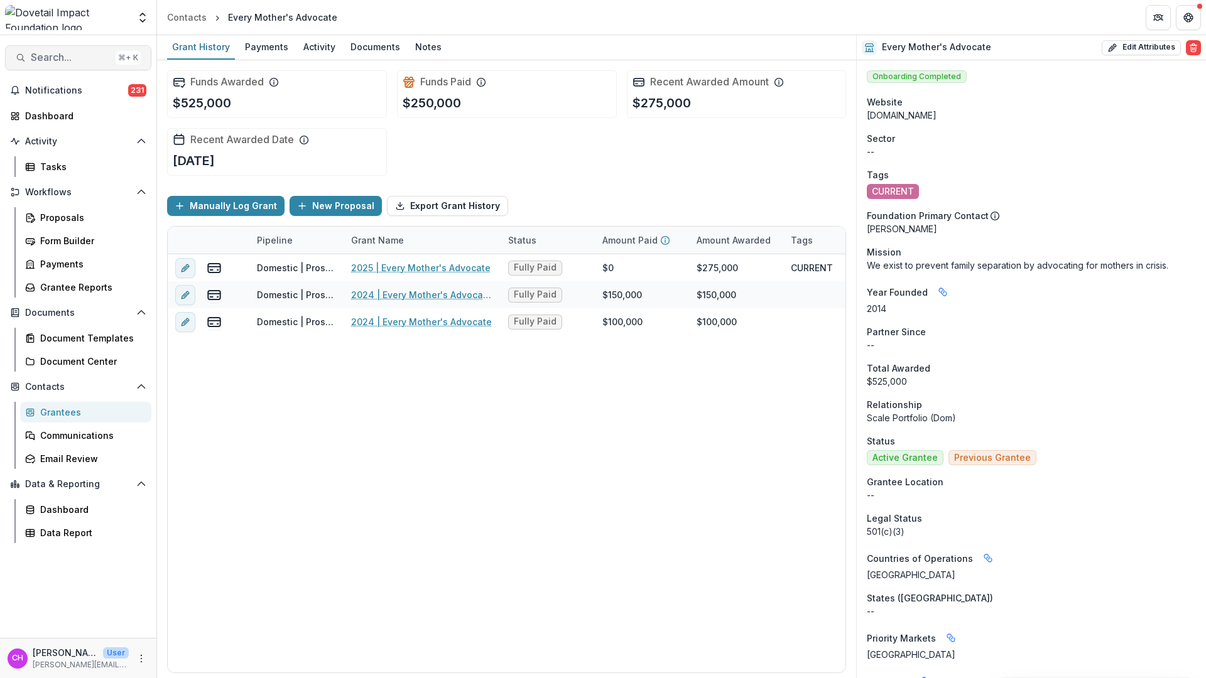
click at [84, 67] on button "Search... ⌘ + K" at bounding box center [78, 57] width 146 height 25
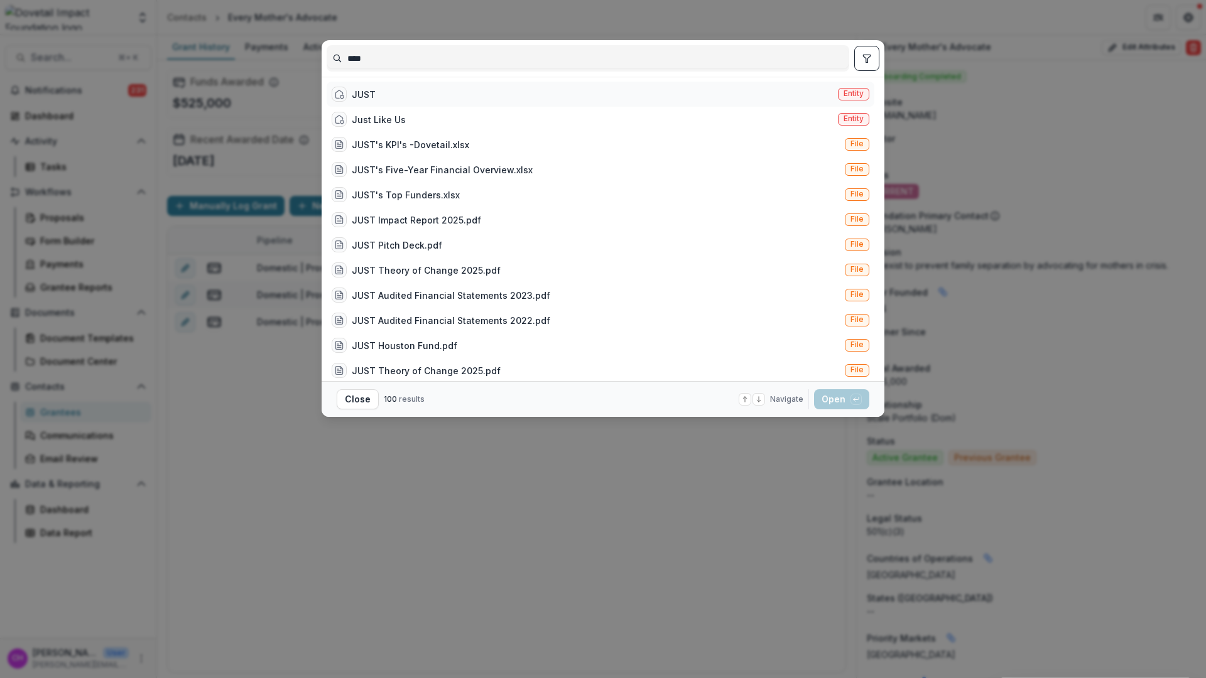
type input "****"
click at [441, 94] on div "JUST Entity" at bounding box center [601, 94] width 548 height 25
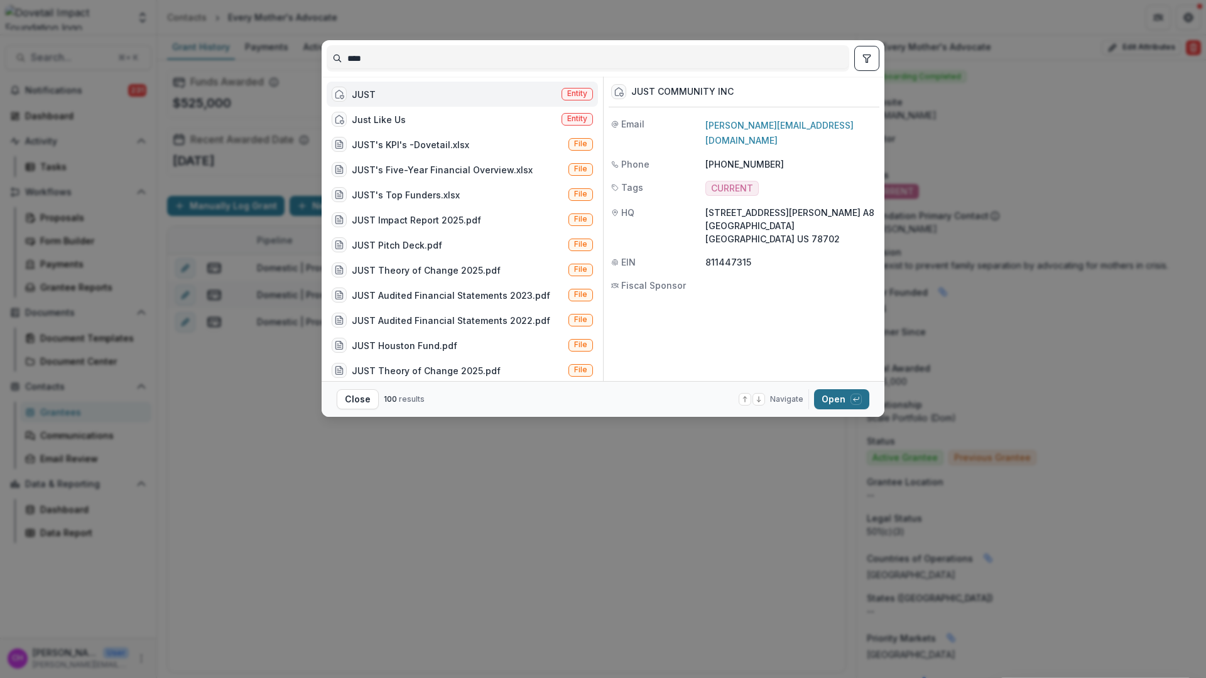
click at [856, 406] on button "Open with enter key" at bounding box center [841, 399] width 55 height 20
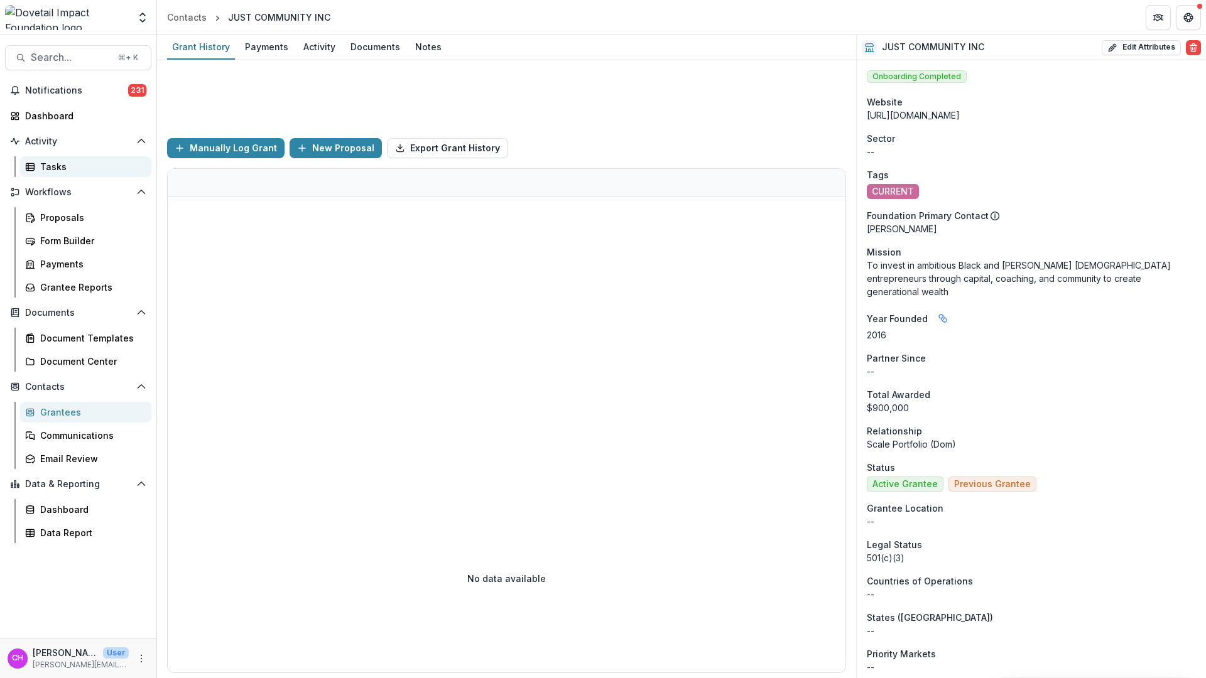
click at [72, 167] on div "Tasks" at bounding box center [90, 166] width 101 height 13
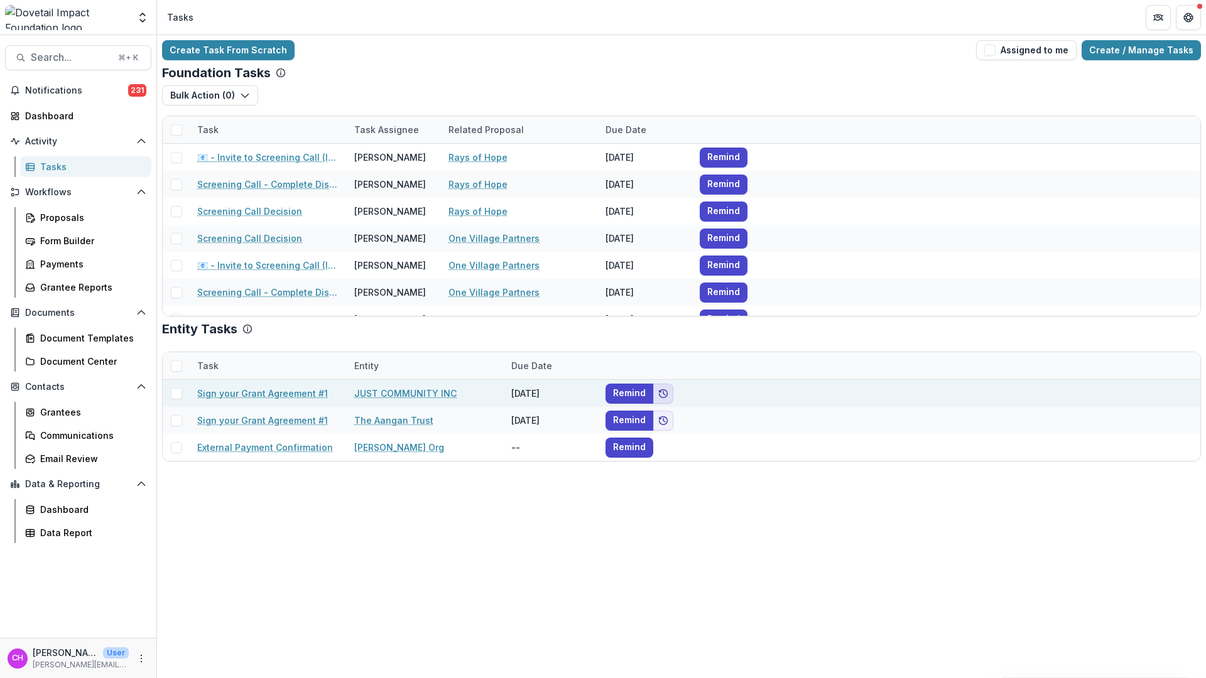
click at [663, 397] on icon "Add to friends" at bounding box center [663, 394] width 10 height 10
click at [639, 397] on button "Remind" at bounding box center [629, 394] width 48 height 20
click at [637, 390] on button "Remind" at bounding box center [629, 394] width 48 height 20
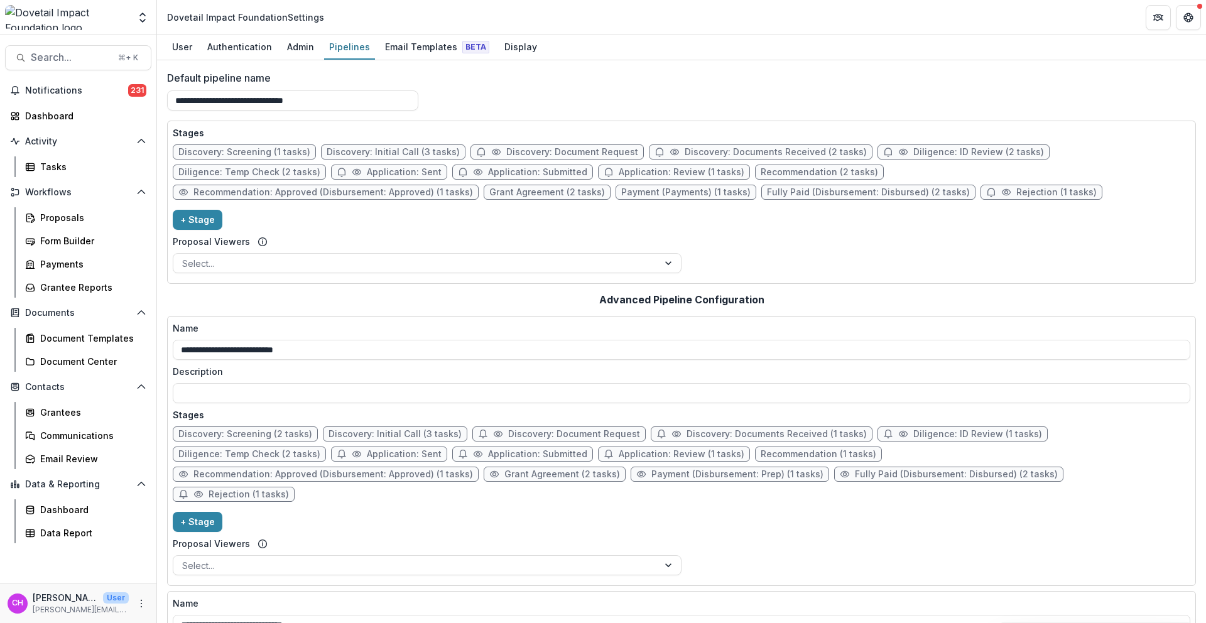
scroll to position [445, 0]
